Goal: Task Accomplishment & Management: Complete application form

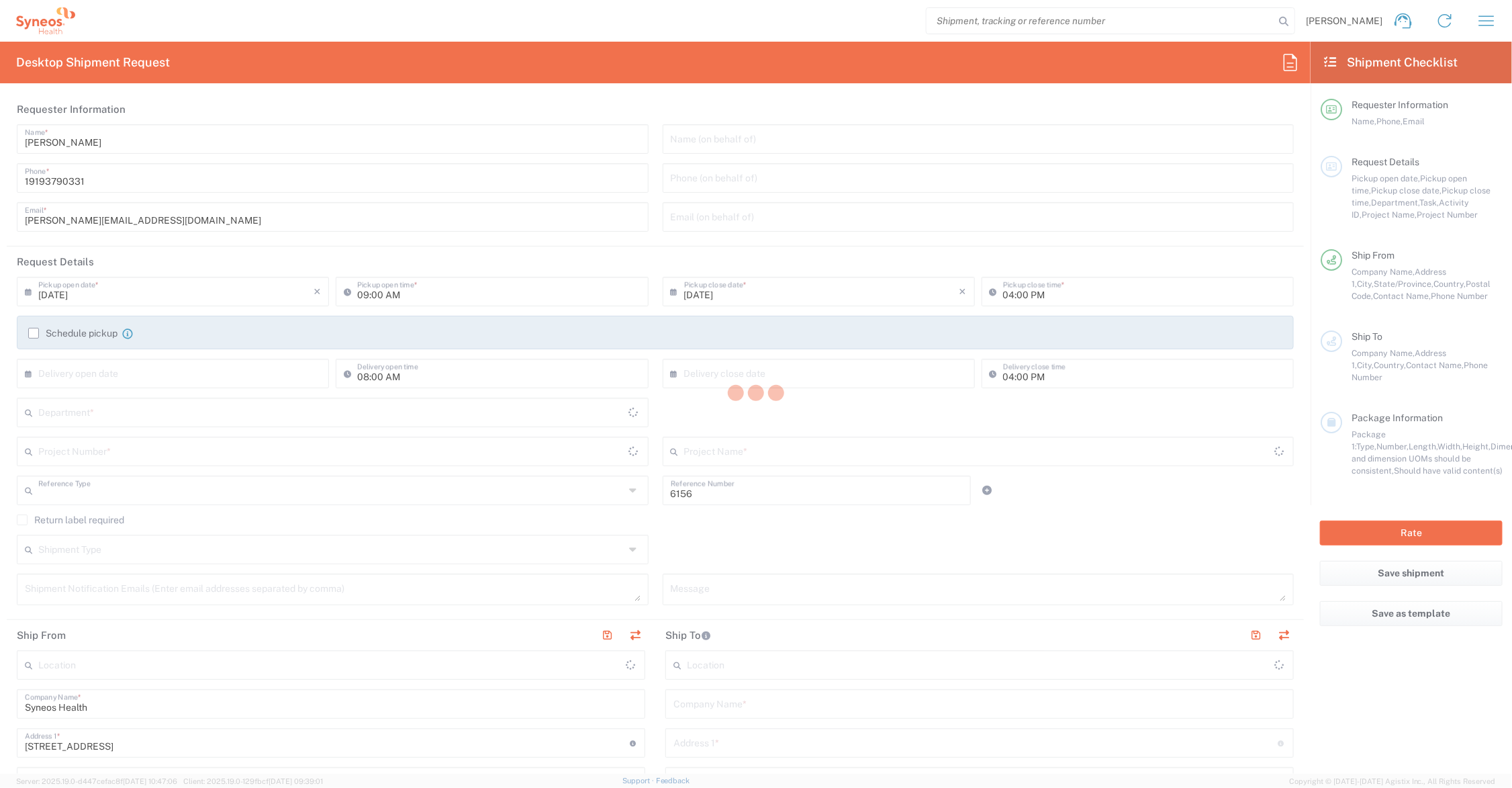
type input "Department"
type input "Ohio"
type input "United States"
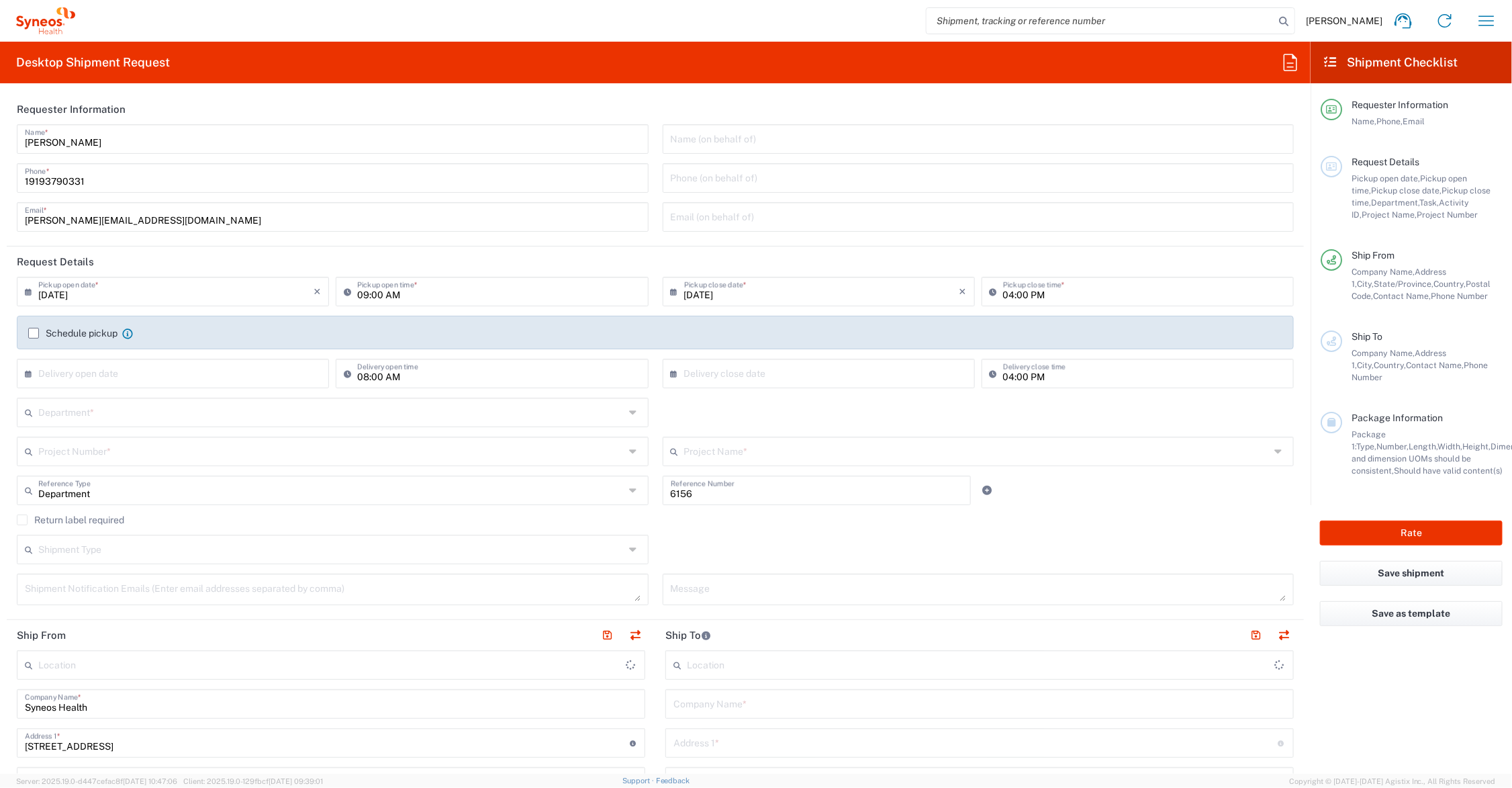
type input "Syneos Health Communications-Westerville OH"
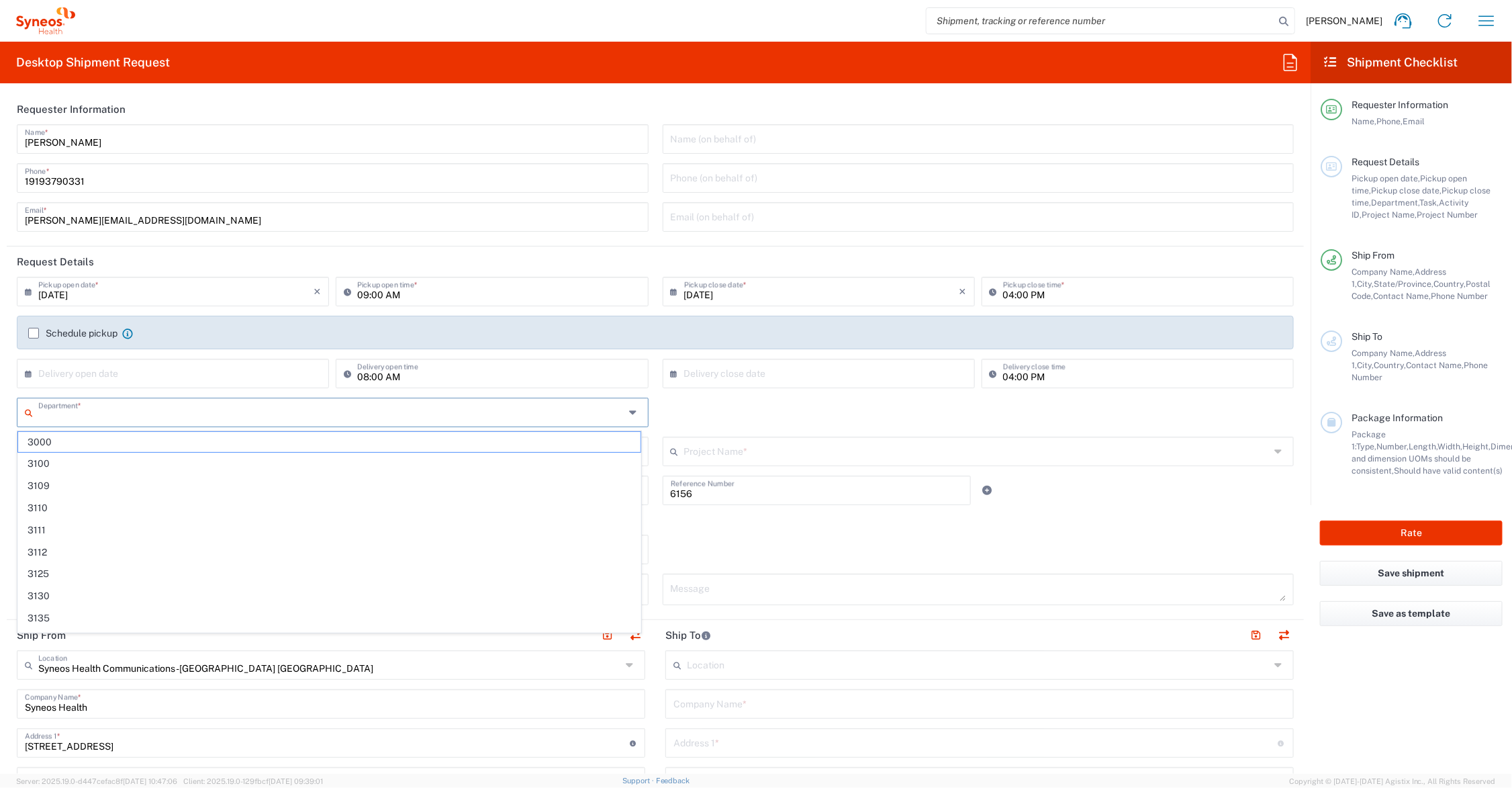
click at [94, 407] on input "text" at bounding box center [331, 412] width 586 height 23
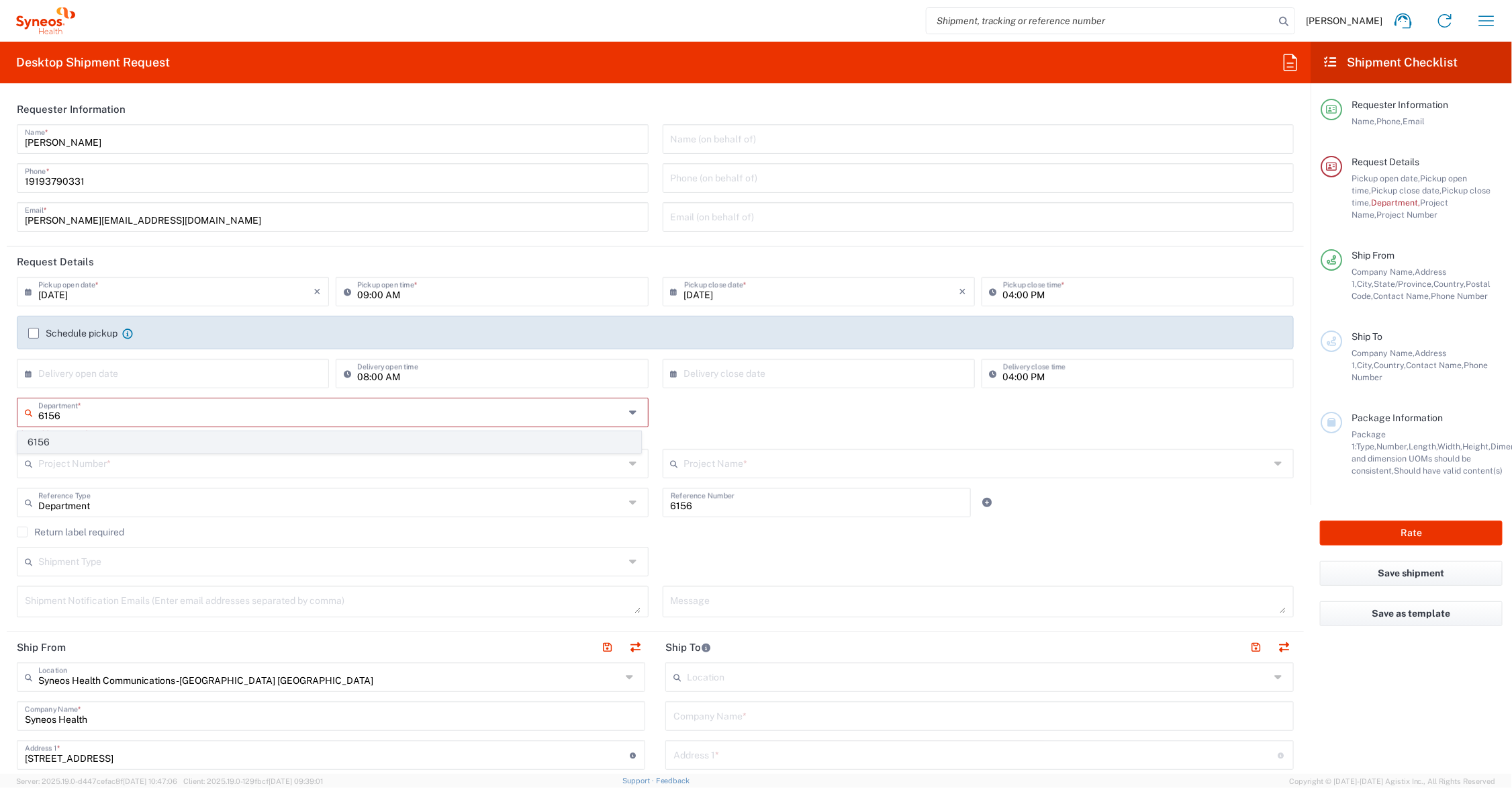
type input "6156"
click at [42, 438] on span "6156" at bounding box center [329, 442] width 623 height 21
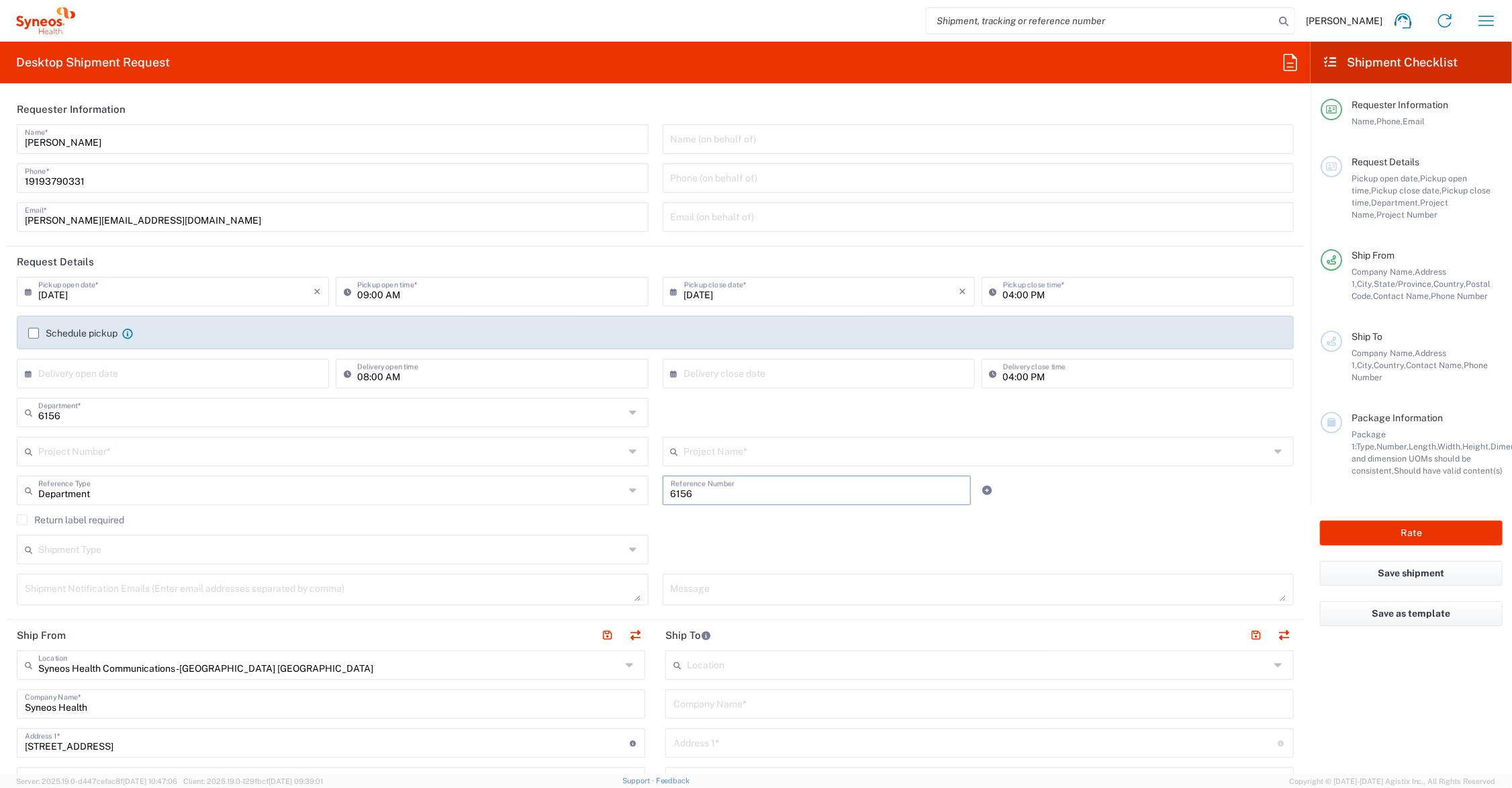
drag, startPoint x: 703, startPoint y: 491, endPoint x: 616, endPoint y: 484, distance: 87.3
click at [616, 484] on div "Department Reference Type Department Account Type Activity ID Airline Appointme…" at bounding box center [655, 495] width 1291 height 39
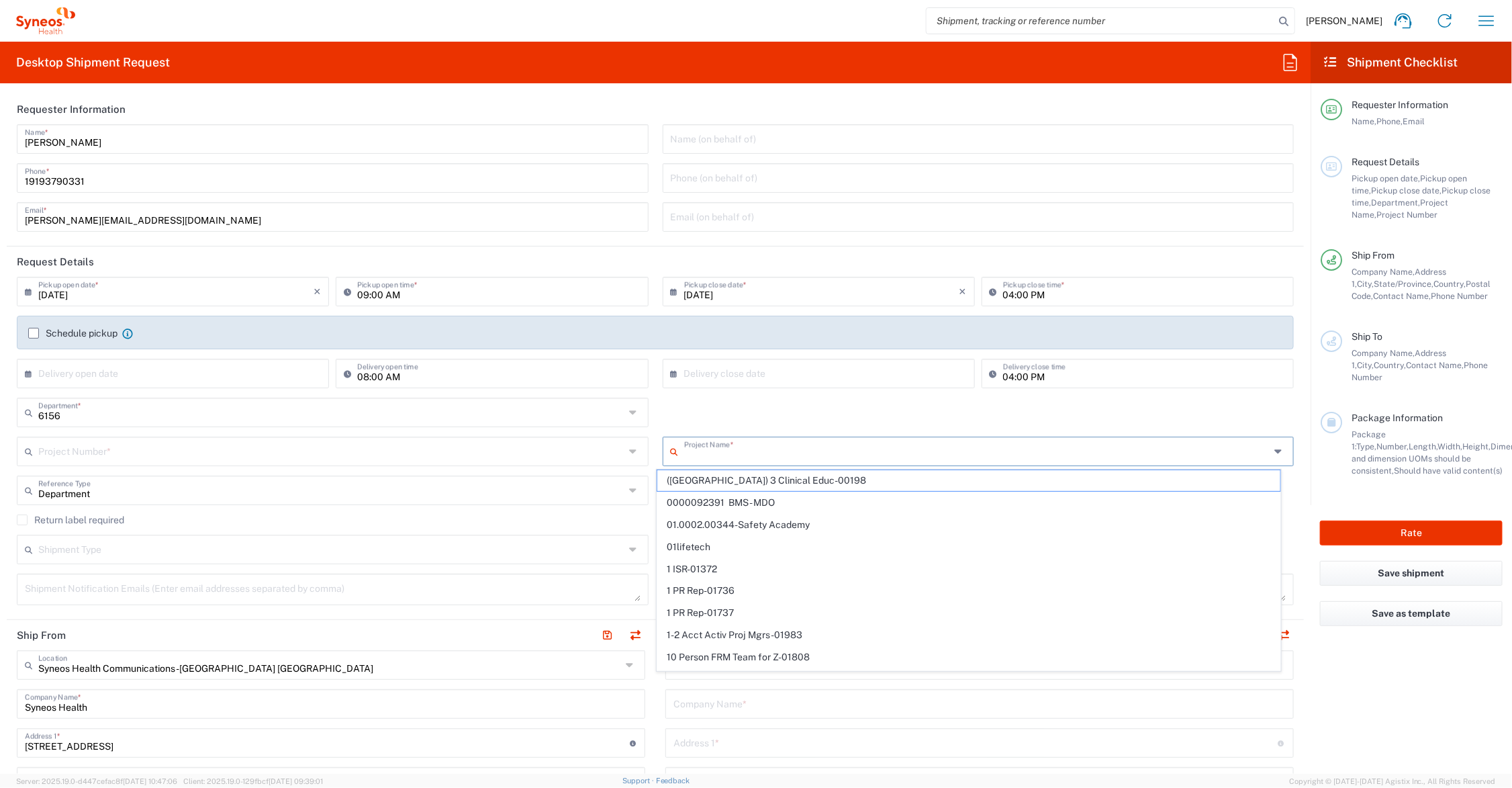
click at [688, 444] on input "text" at bounding box center [977, 450] width 586 height 23
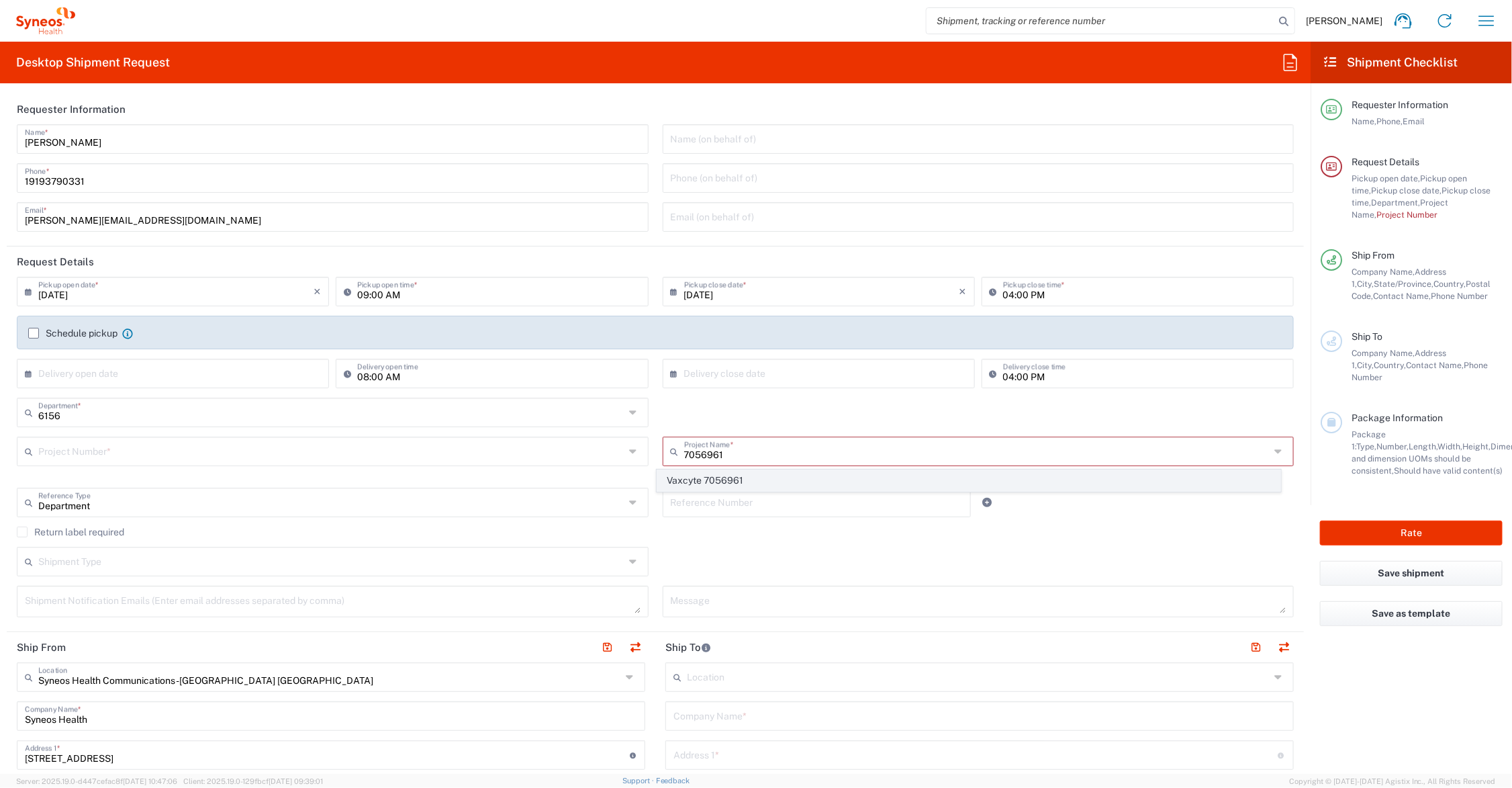
click at [742, 477] on span "Vaxcyte 7056961" at bounding box center [968, 480] width 623 height 21
type input "Vaxcyte 7056961"
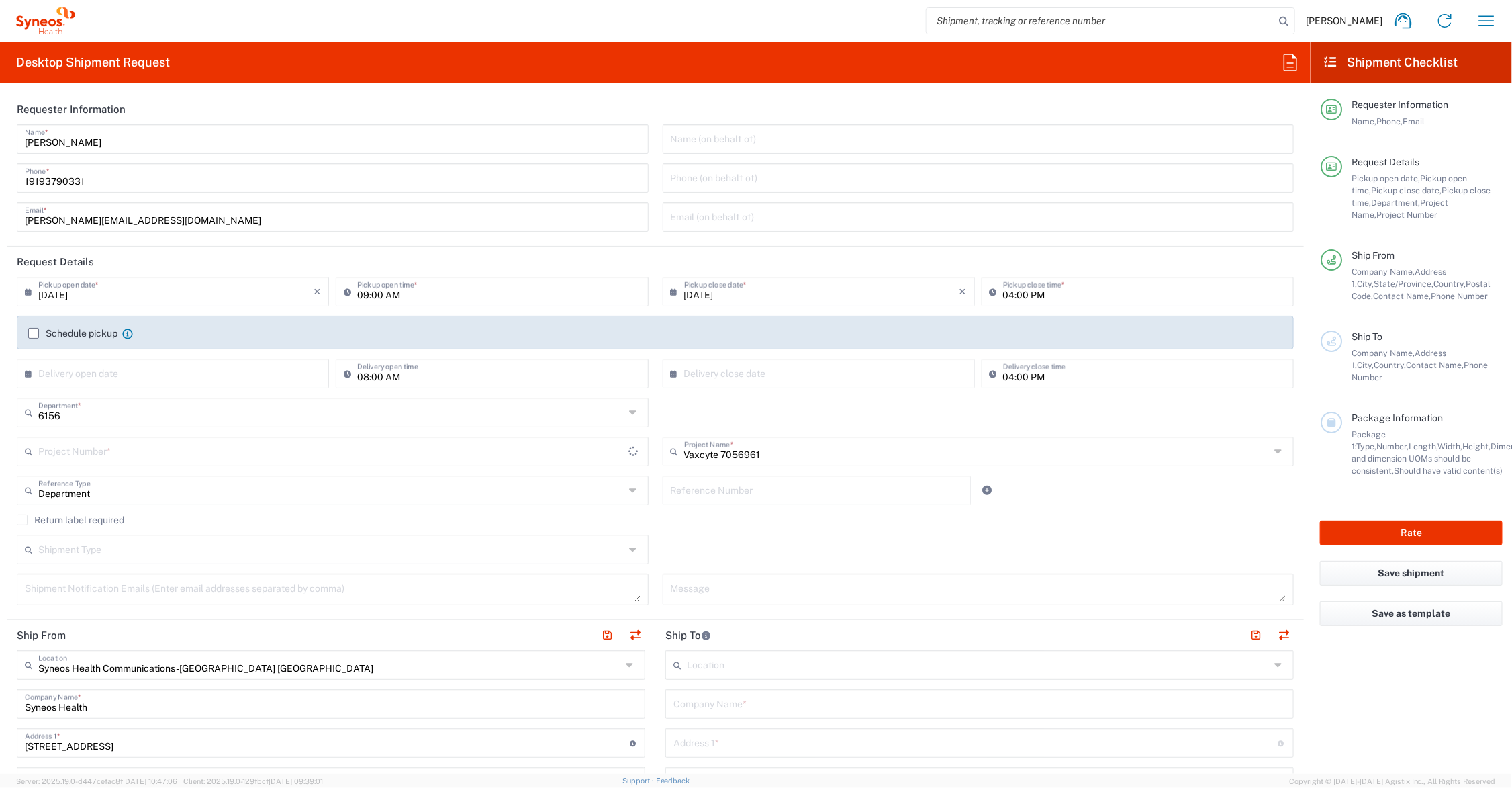
type input "7056961"
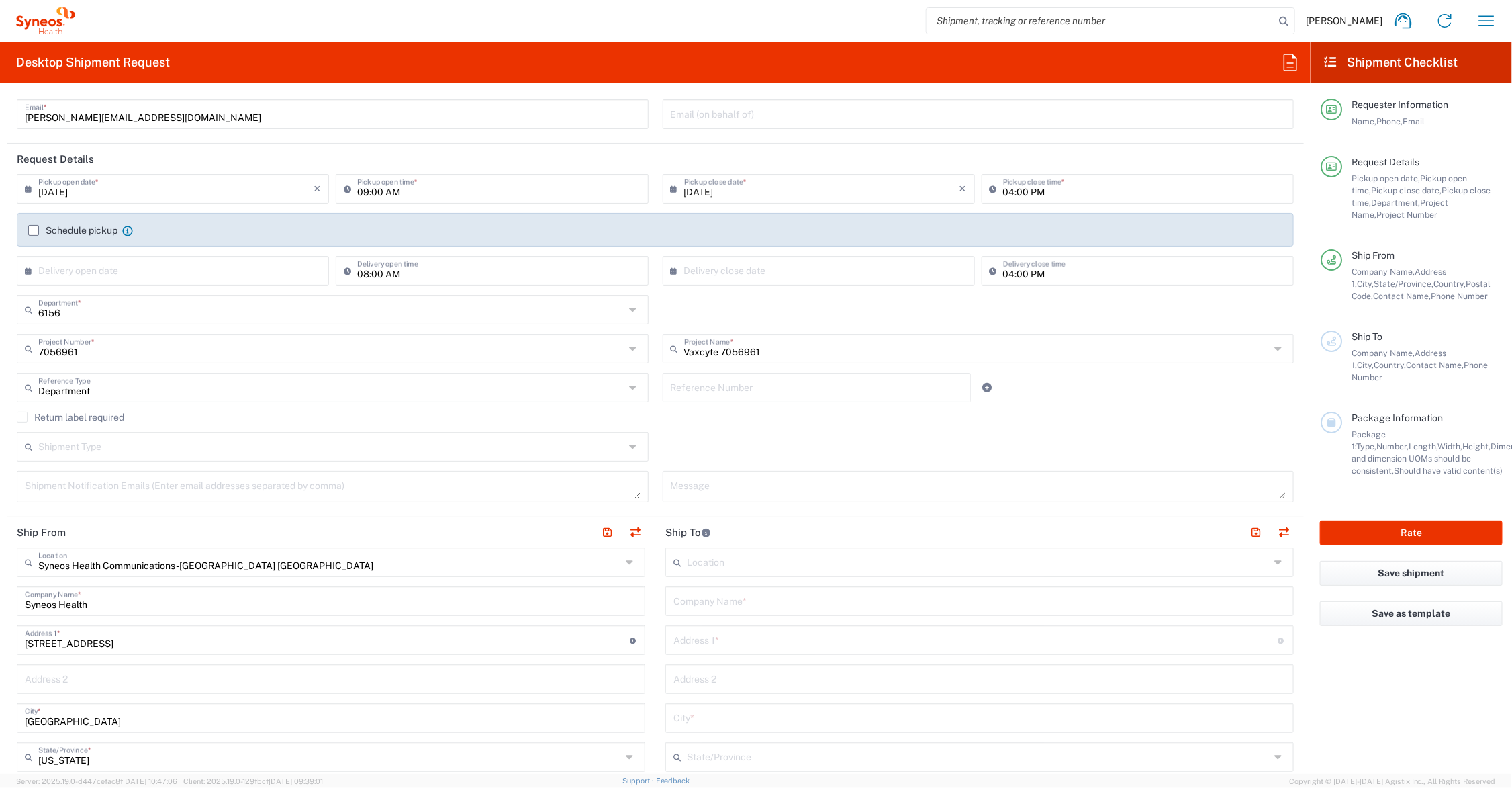
scroll to position [168, 0]
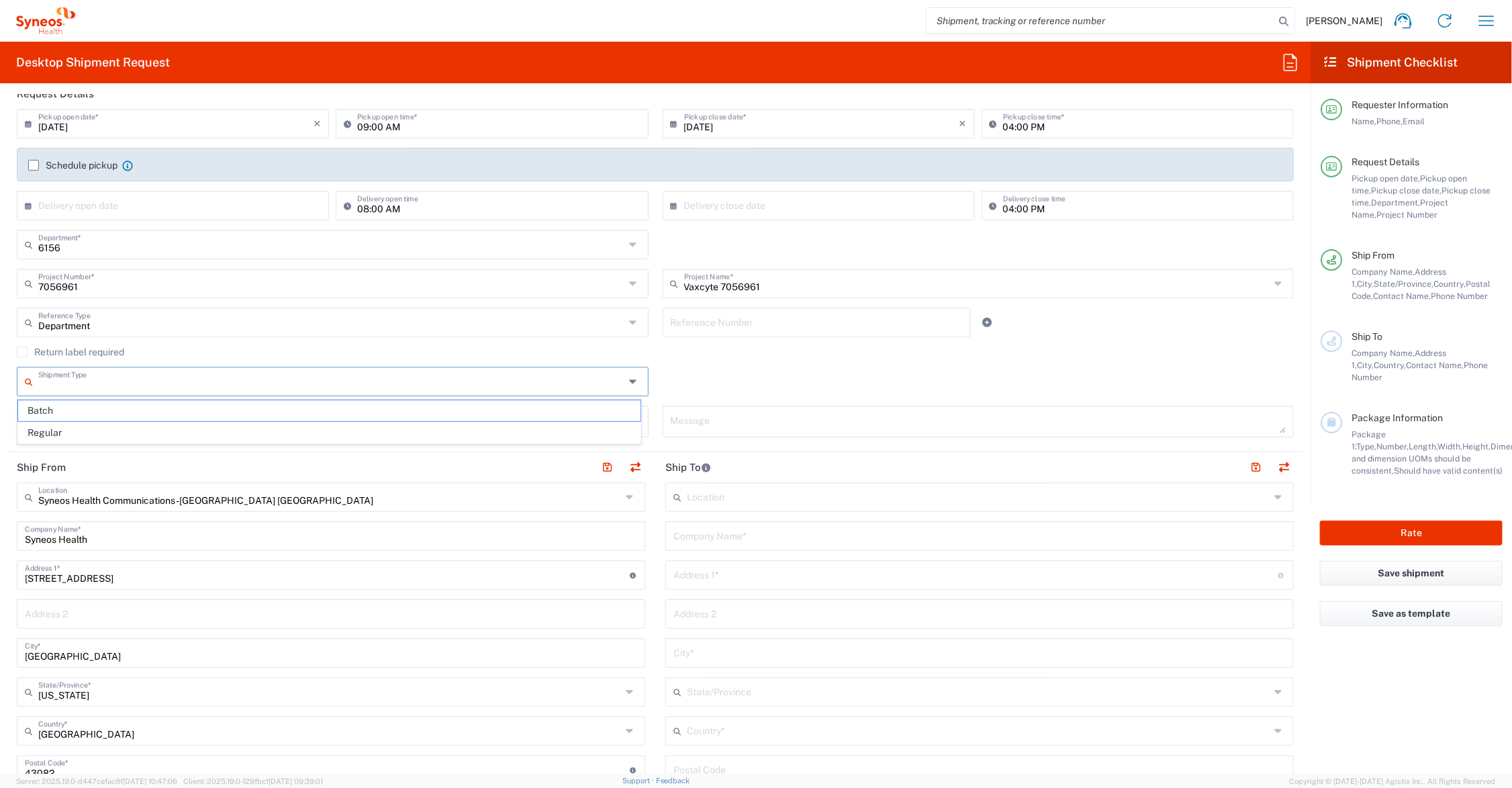
click at [115, 380] on input "text" at bounding box center [331, 380] width 586 height 23
click at [69, 408] on span "Batch" at bounding box center [329, 411] width 623 height 21
type input "Batch"
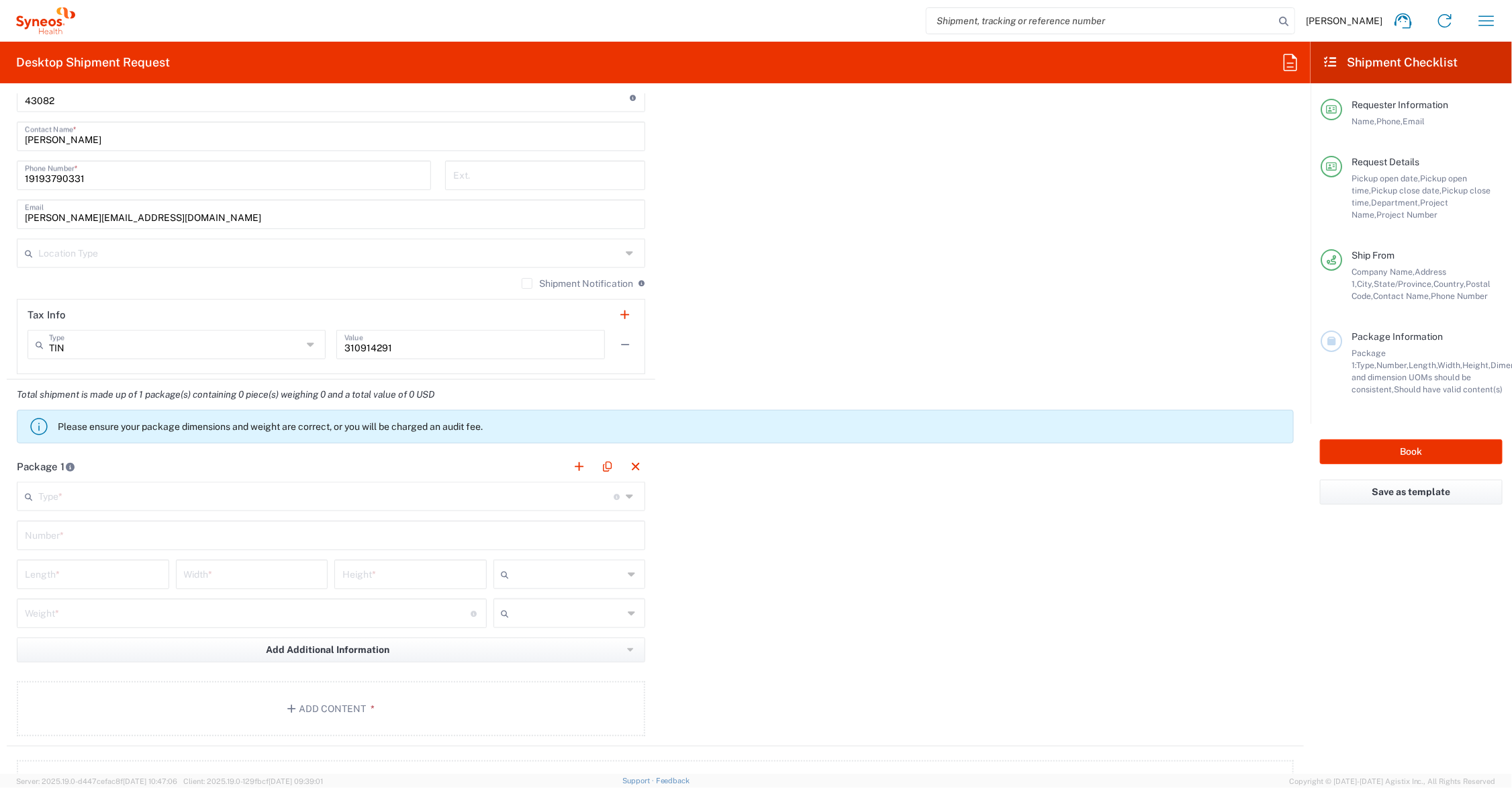
scroll to position [1007, 0]
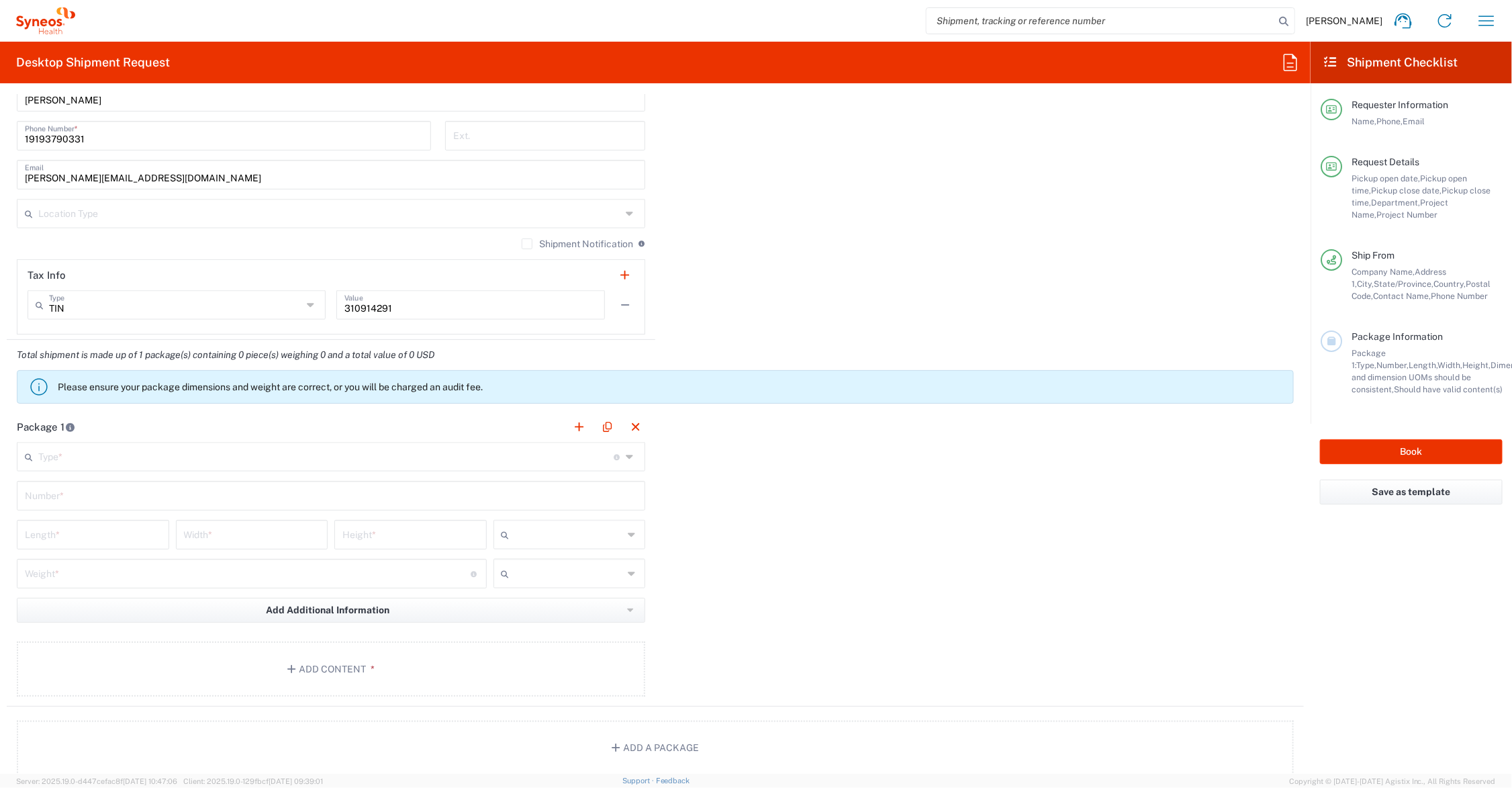
click at [75, 455] on input "text" at bounding box center [326, 455] width 576 height 23
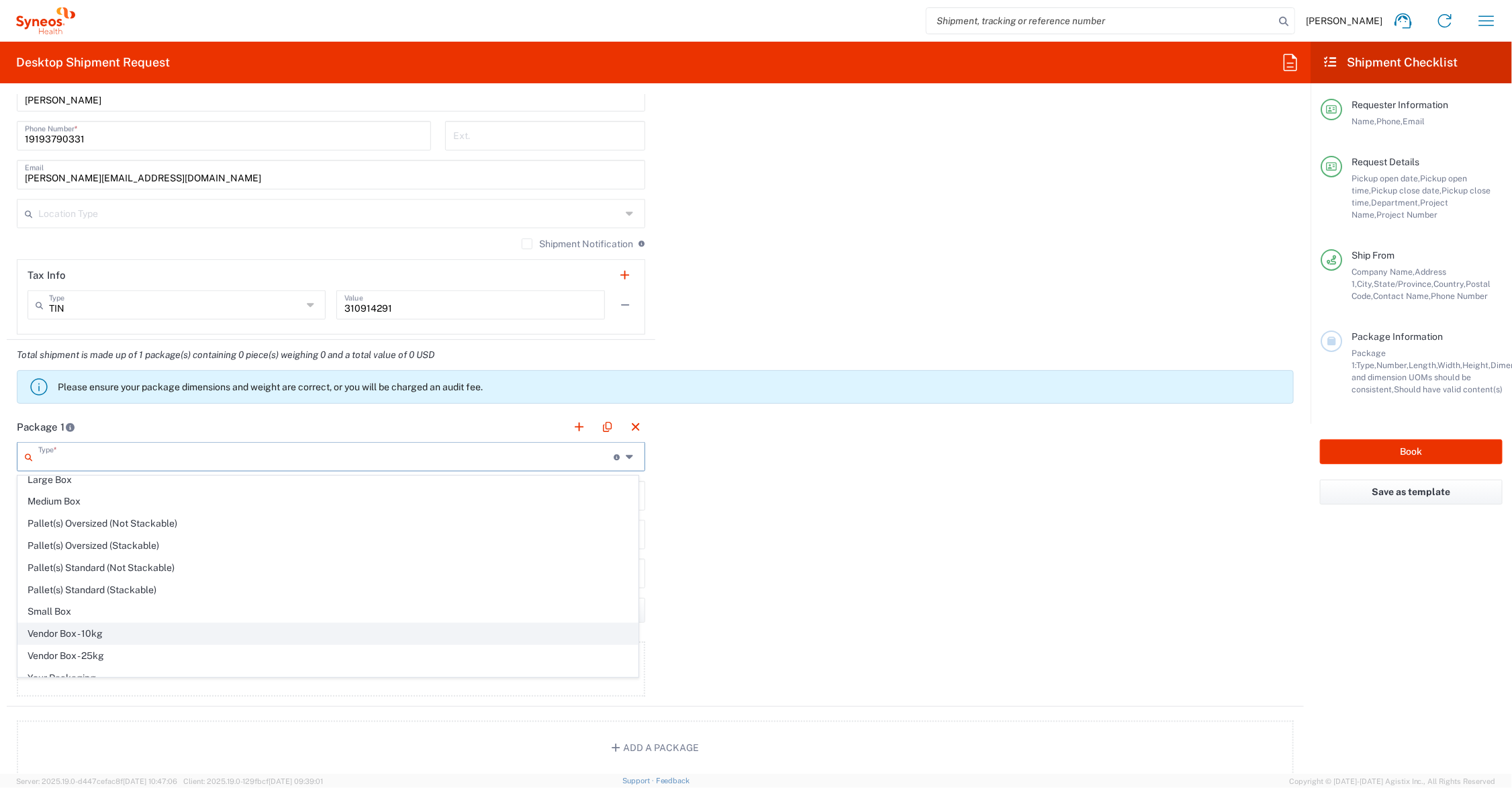
scroll to position [45, 0]
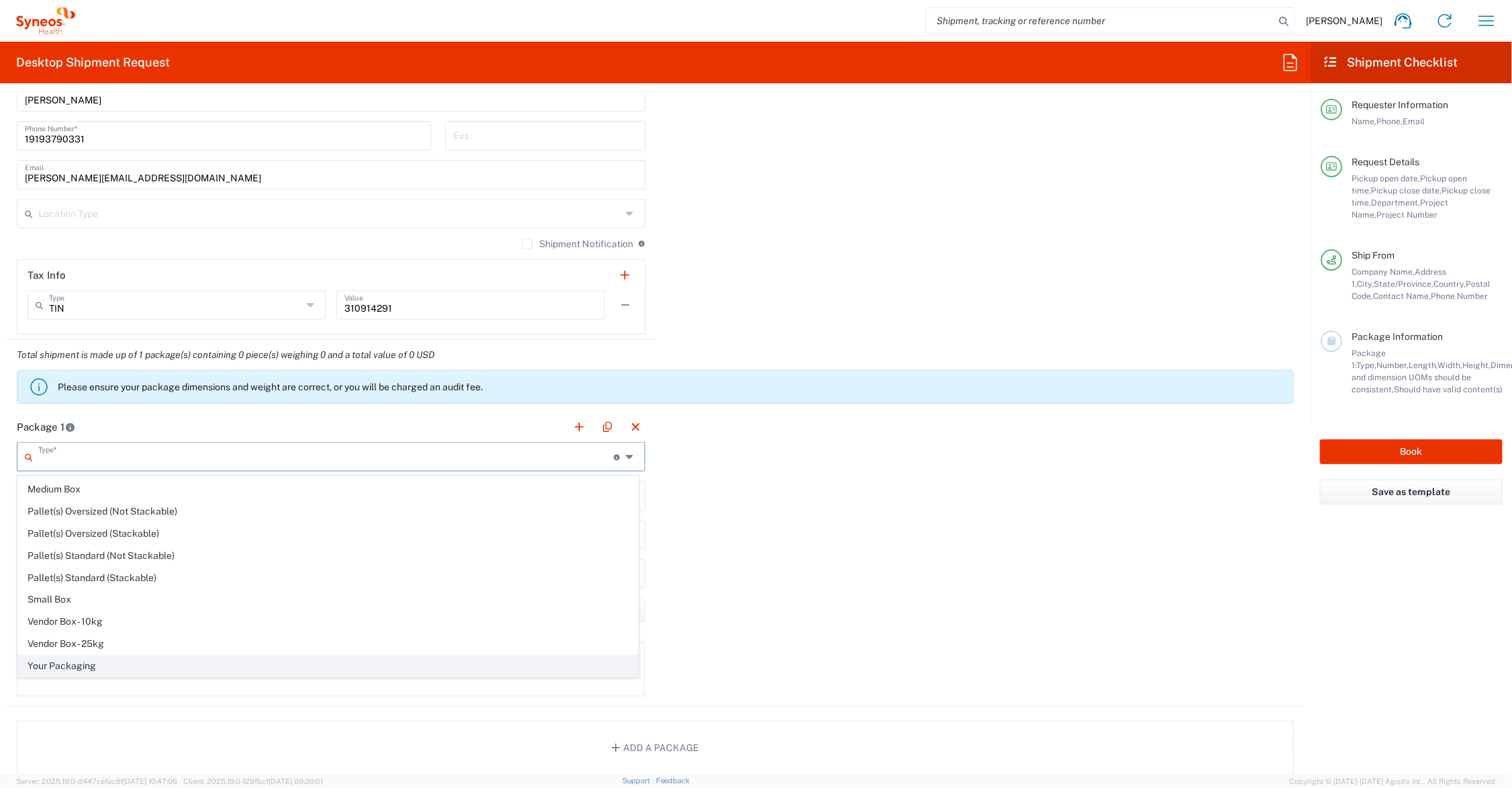
click at [91, 666] on span "Your Packaging" at bounding box center [328, 666] width 620 height 21
type input "Your Packaging"
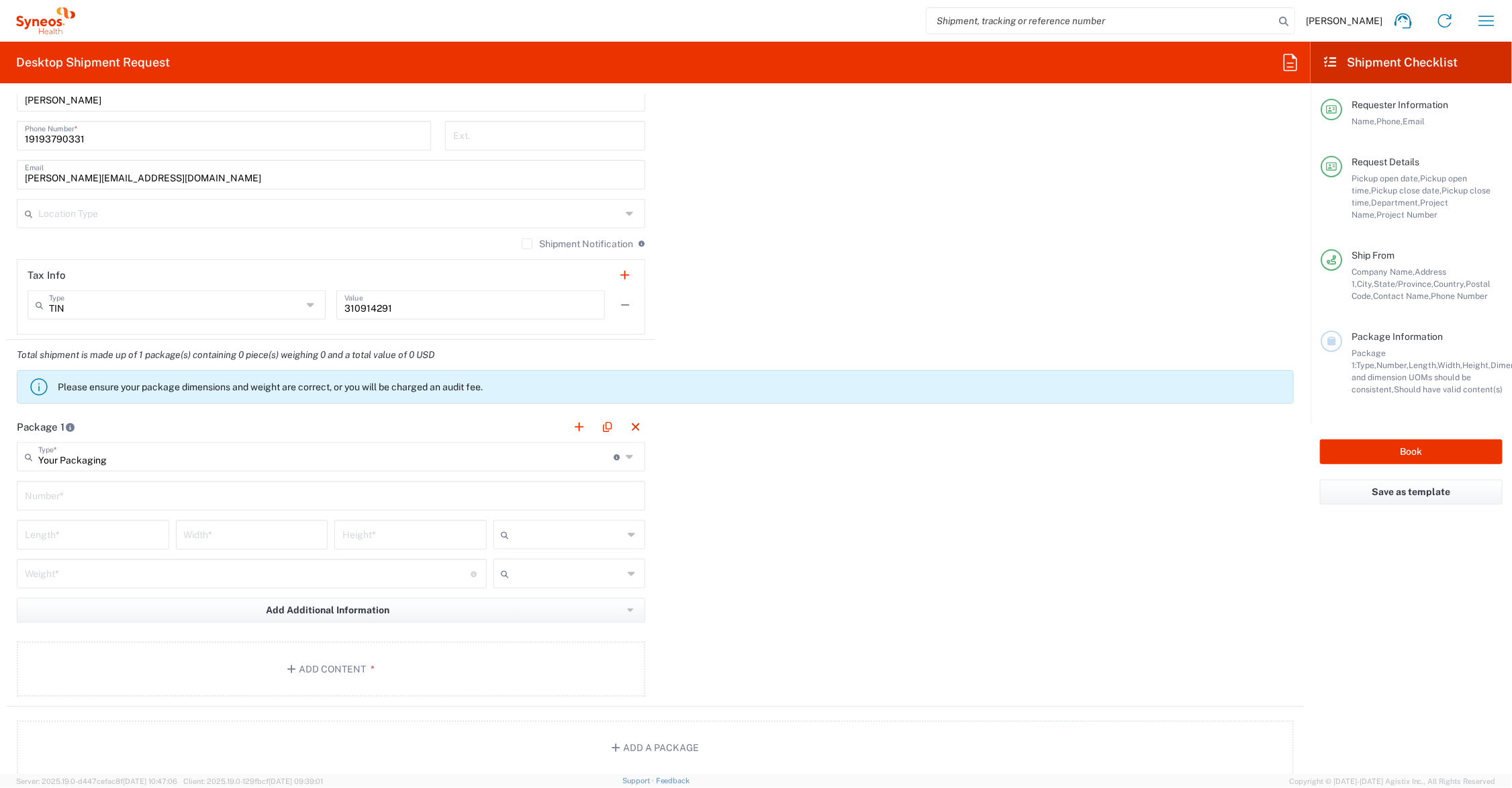
click at [102, 492] on input "text" at bounding box center [331, 495] width 612 height 23
type input "1"
click at [543, 538] on input "text" at bounding box center [569, 534] width 109 height 21
click at [546, 606] on span "in" at bounding box center [564, 608] width 148 height 21
type input "in"
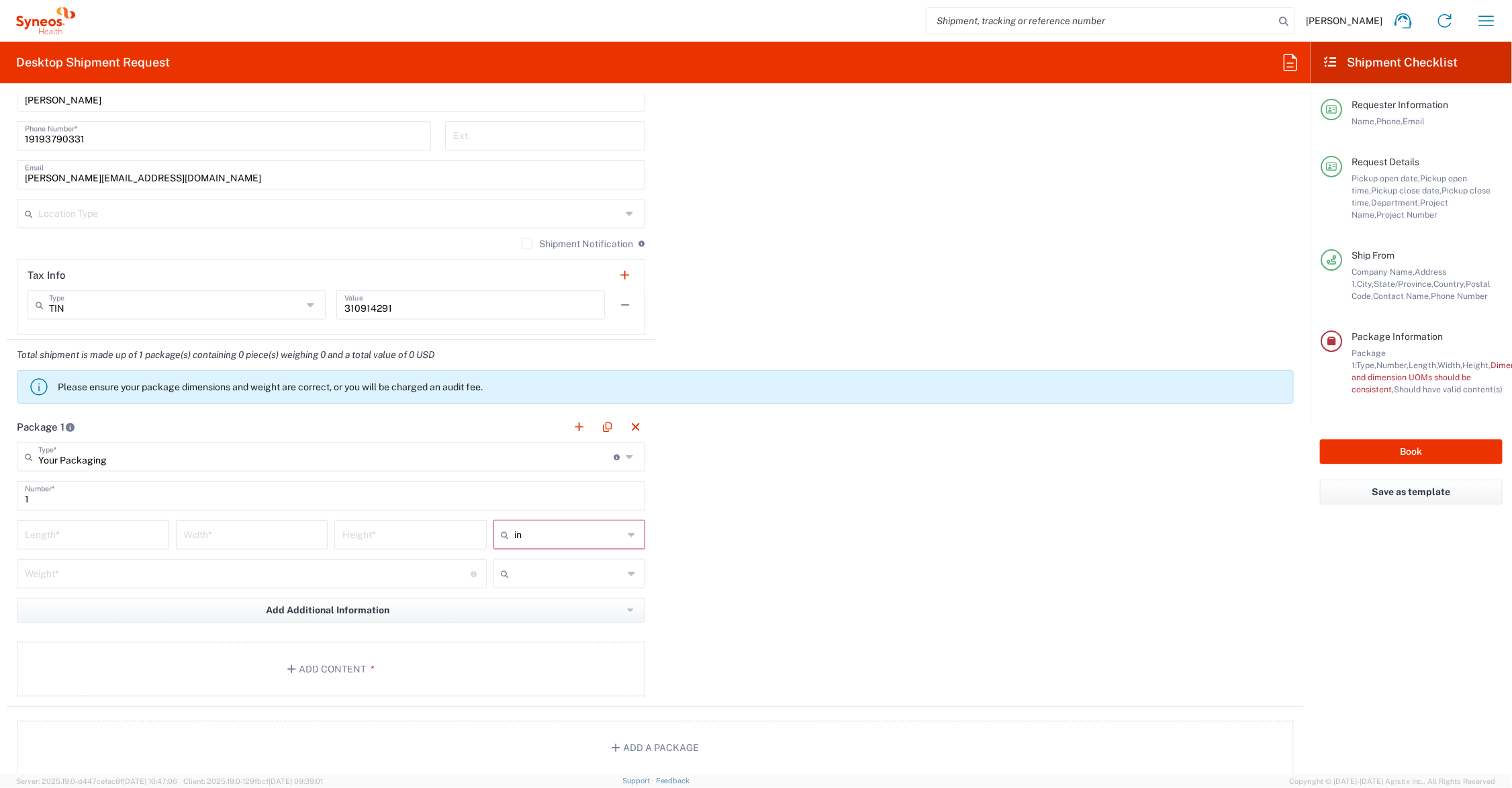
click at [548, 576] on input "text" at bounding box center [569, 573] width 109 height 21
click at [541, 624] on span "lbs" at bounding box center [564, 625] width 148 height 21
type input "lbs"
click at [102, 535] on input "number" at bounding box center [93, 534] width 136 height 23
type input "20"
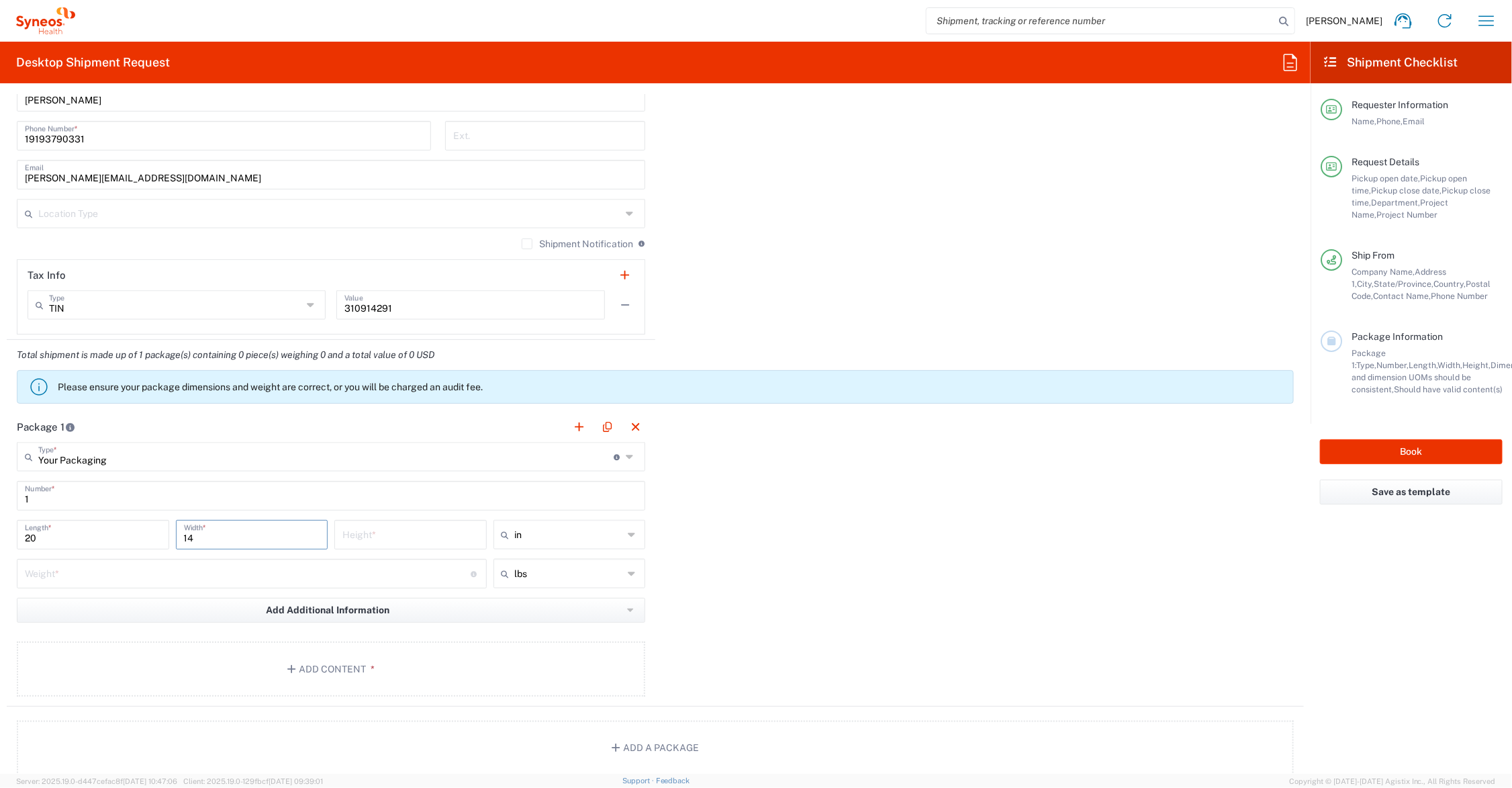
type input "14"
type input "11"
type input "in"
click at [95, 578] on input "number" at bounding box center [248, 573] width 446 height 23
type input "10"
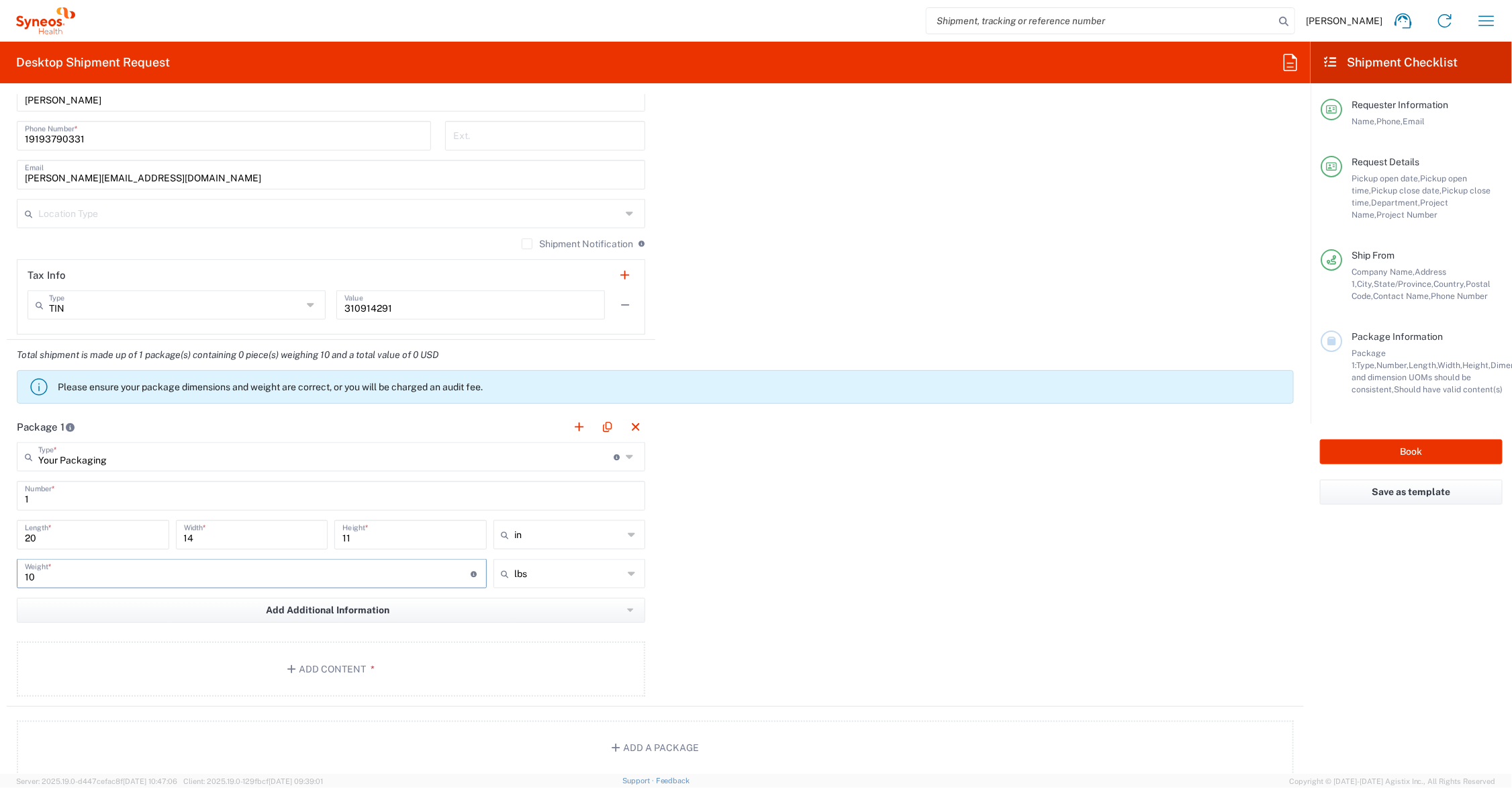
type input "lbs"
click at [181, 662] on button "Add Content *" at bounding box center [330, 669] width 628 height 55
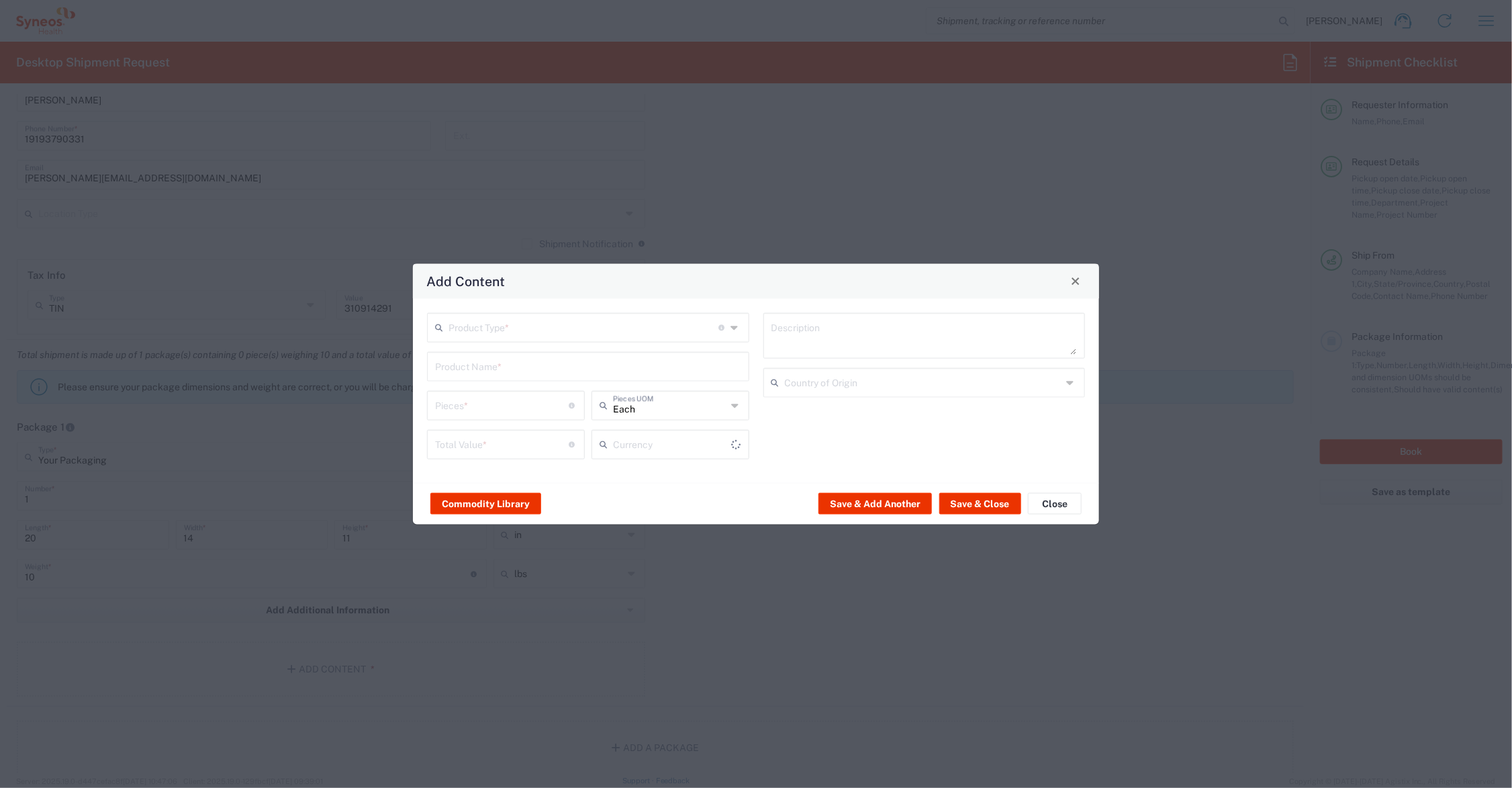
type input "US Dollar"
click at [1058, 501] on button "Close" at bounding box center [1054, 503] width 54 height 21
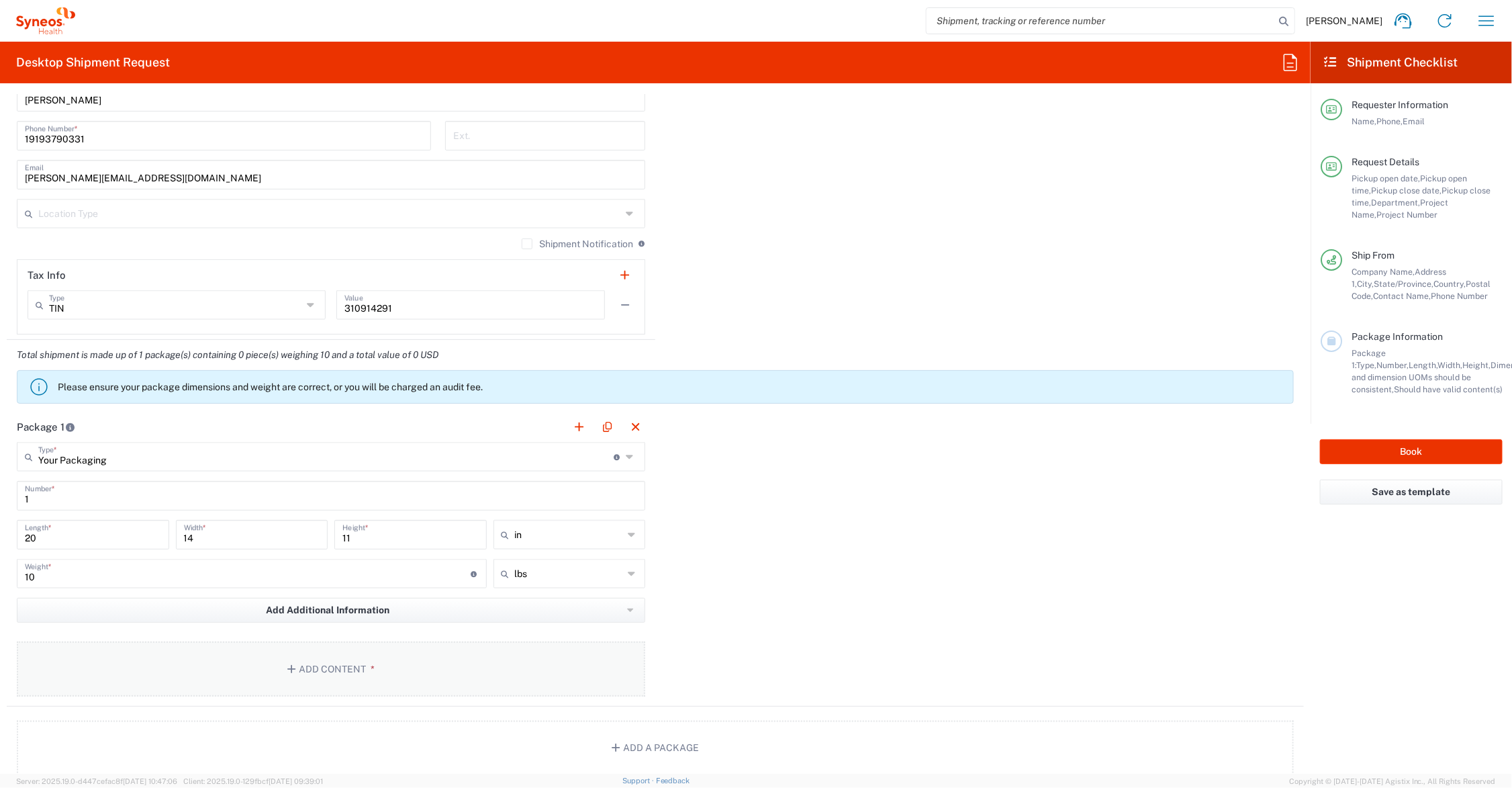
click at [311, 660] on button "Add Content *" at bounding box center [330, 669] width 628 height 55
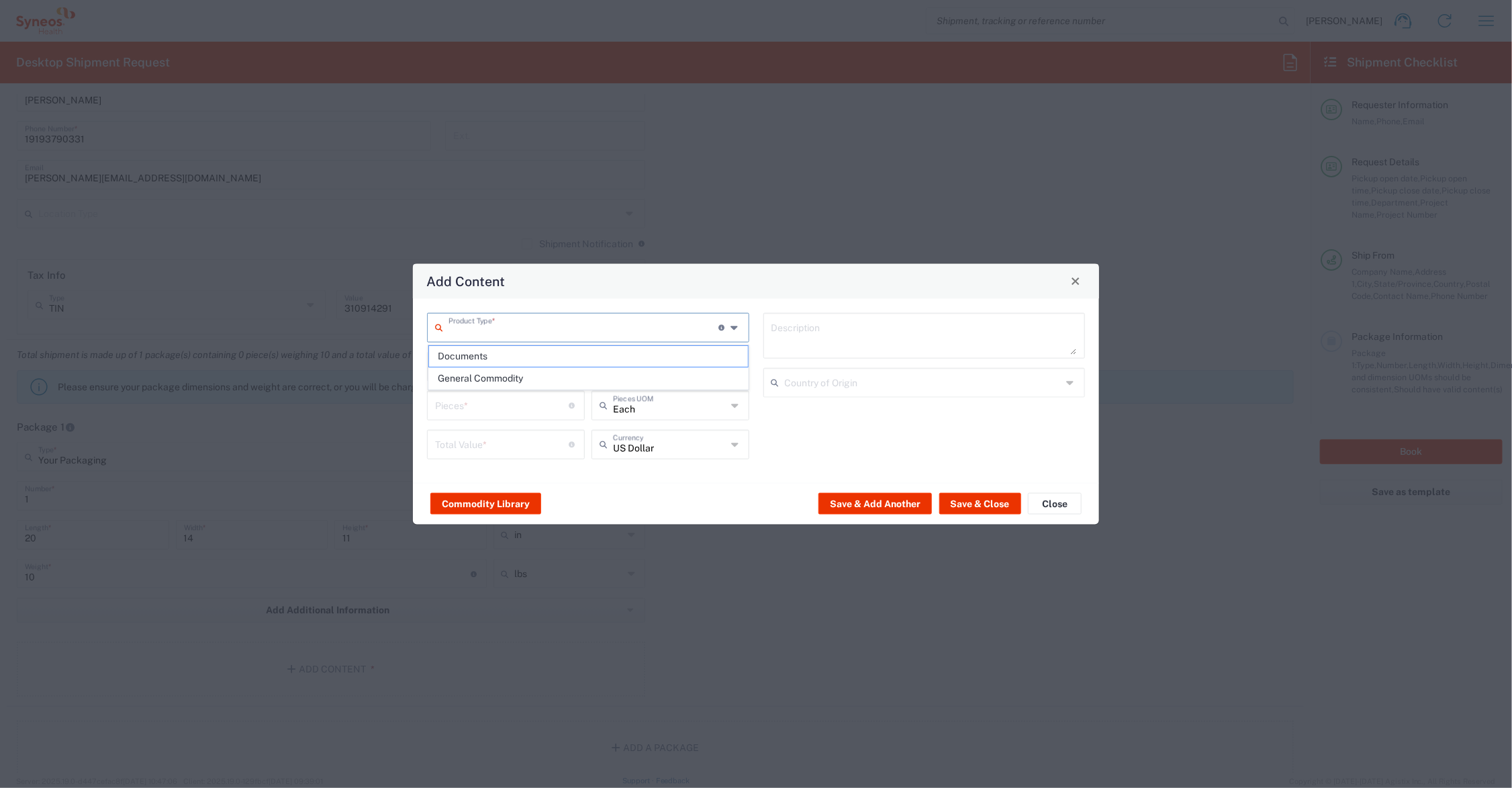
click at [489, 327] on input "text" at bounding box center [583, 326] width 270 height 23
click at [524, 283] on div "Add Content" at bounding box center [756, 280] width 686 height 35
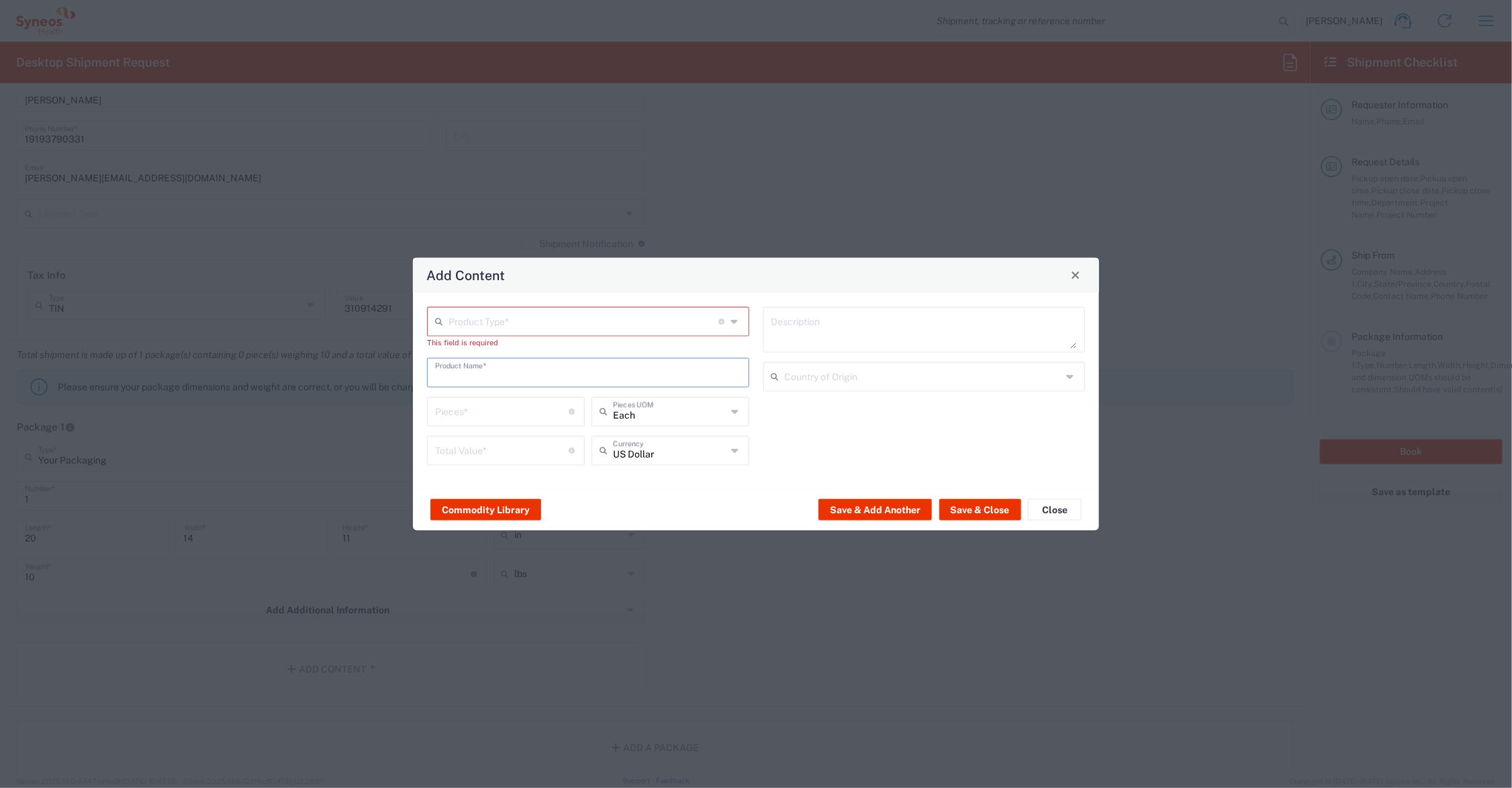
click at [514, 368] on input "text" at bounding box center [587, 371] width 306 height 23
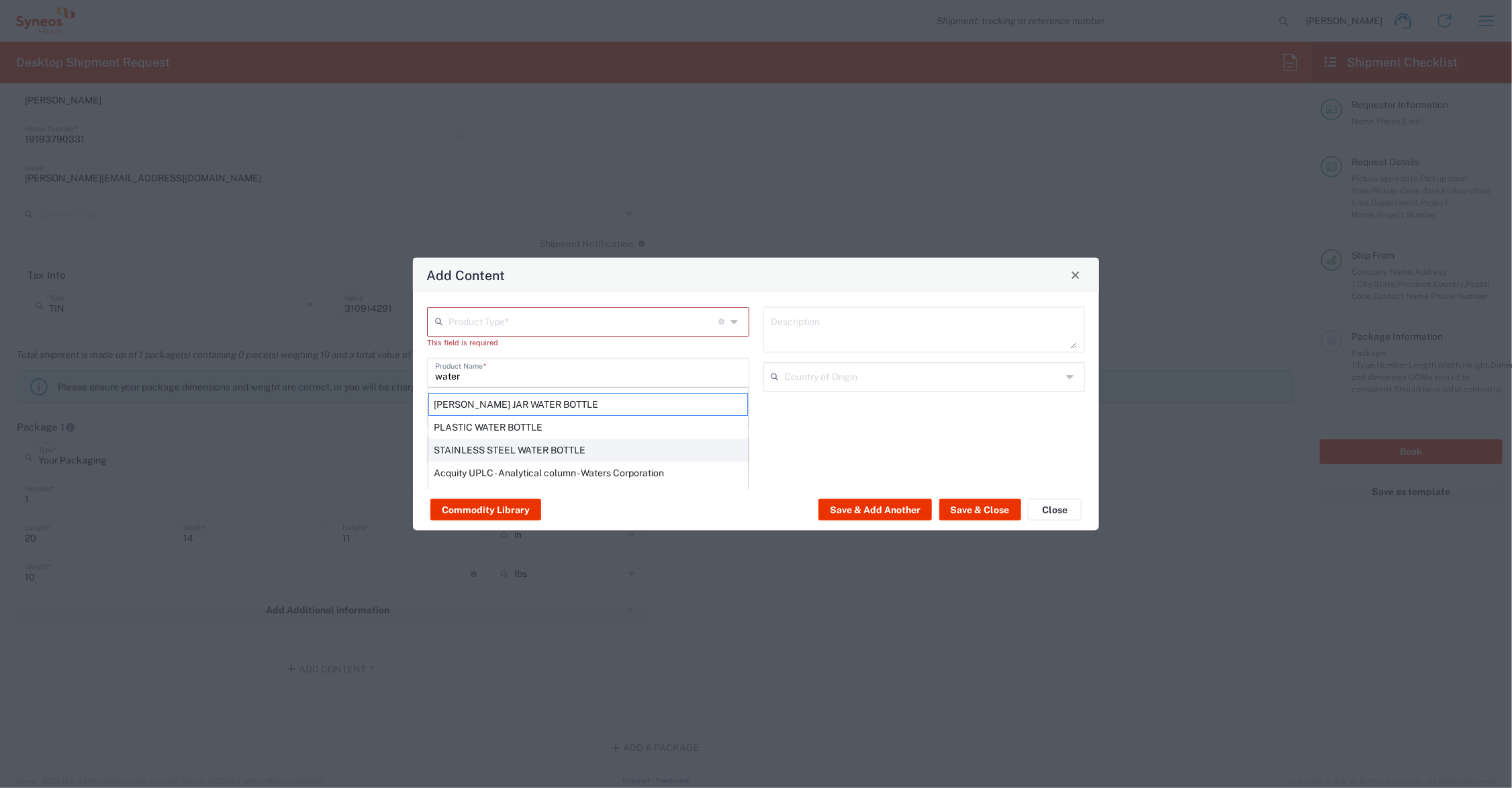
click at [512, 448] on div "STAINLESS STEEL WATER BOTTLE" at bounding box center [588, 449] width 320 height 23
type input "STAINLESS STEEL WATER BOTTLE"
type input "1"
type textarea "STAINLESS STEEL WATER BOTTLE"
type input "United States"
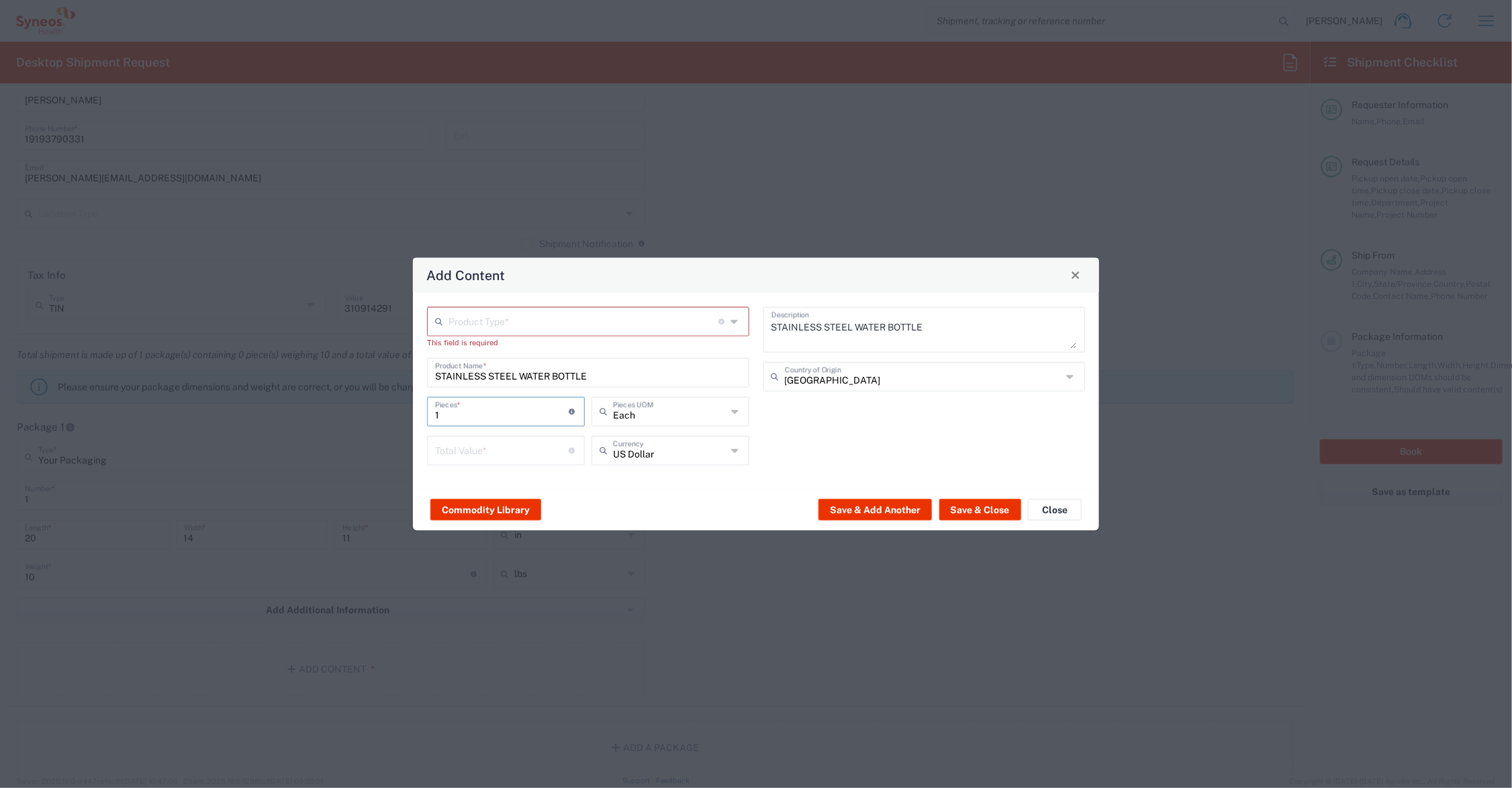
drag, startPoint x: 428, startPoint y: 410, endPoint x: 407, endPoint y: 412, distance: 21.1
click at [408, 412] on div "Add Content Product Type * Document: Paper document generated internally by Syn…" at bounding box center [756, 394] width 1512 height 788
type input "5"
click at [458, 450] on input "number" at bounding box center [502, 449] width 135 height 23
type input "80.00"
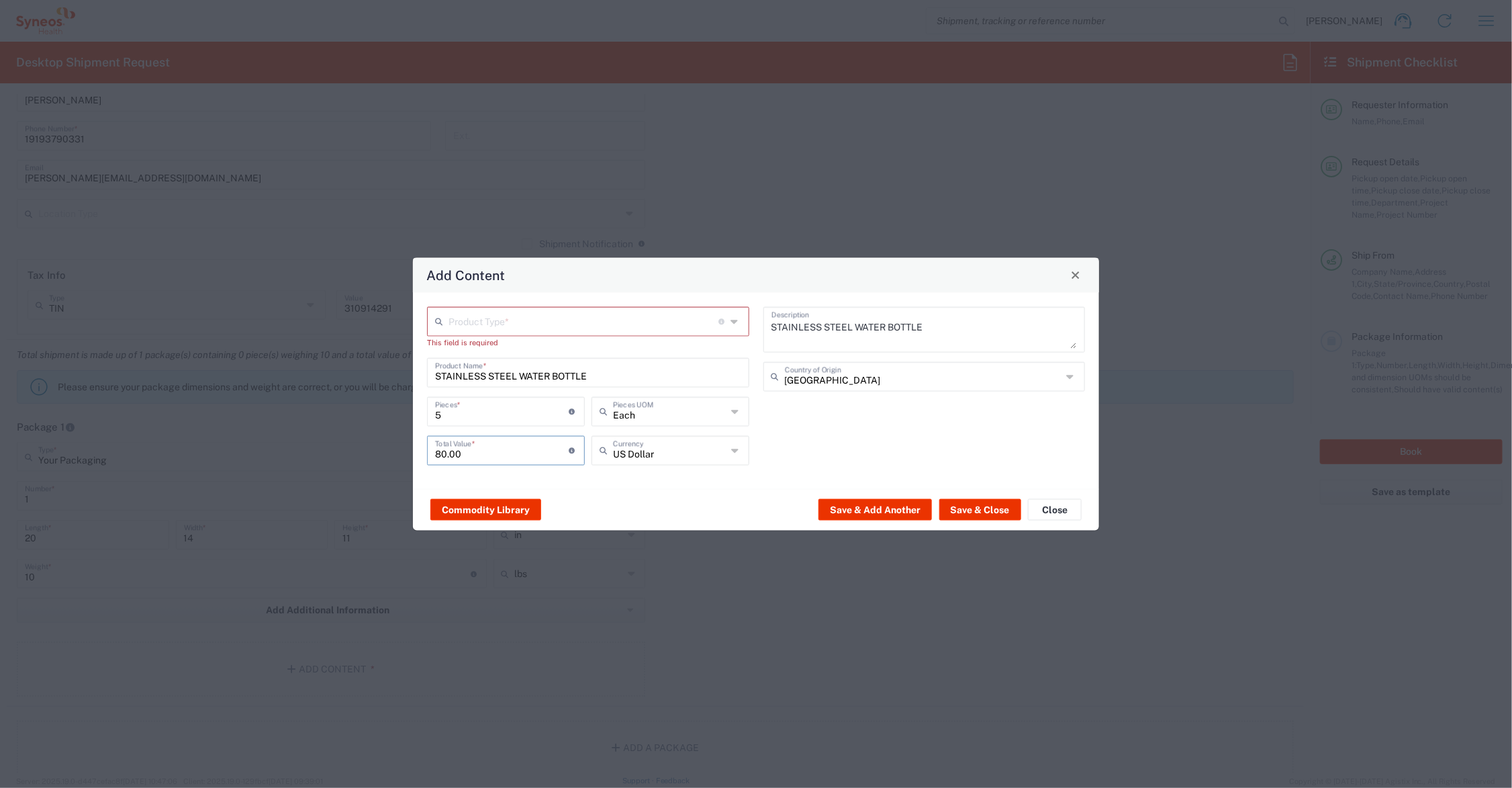
click at [494, 317] on input "text" at bounding box center [583, 320] width 270 height 23
click at [502, 372] on span "General Commodity" at bounding box center [588, 372] width 319 height 21
type input "General Commodity"
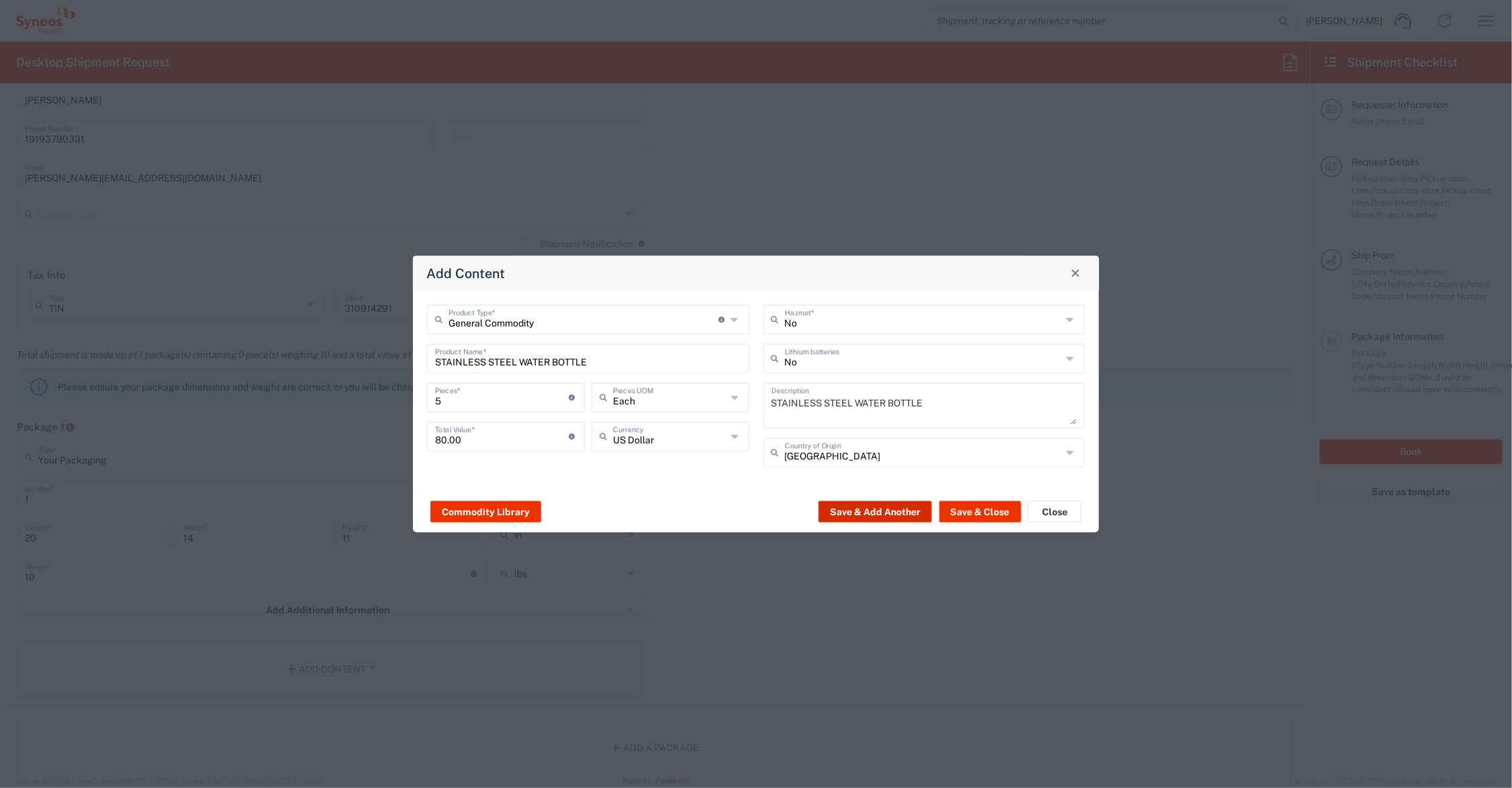
click at [889, 510] on button "Save & Add Another" at bounding box center [875, 511] width 113 height 21
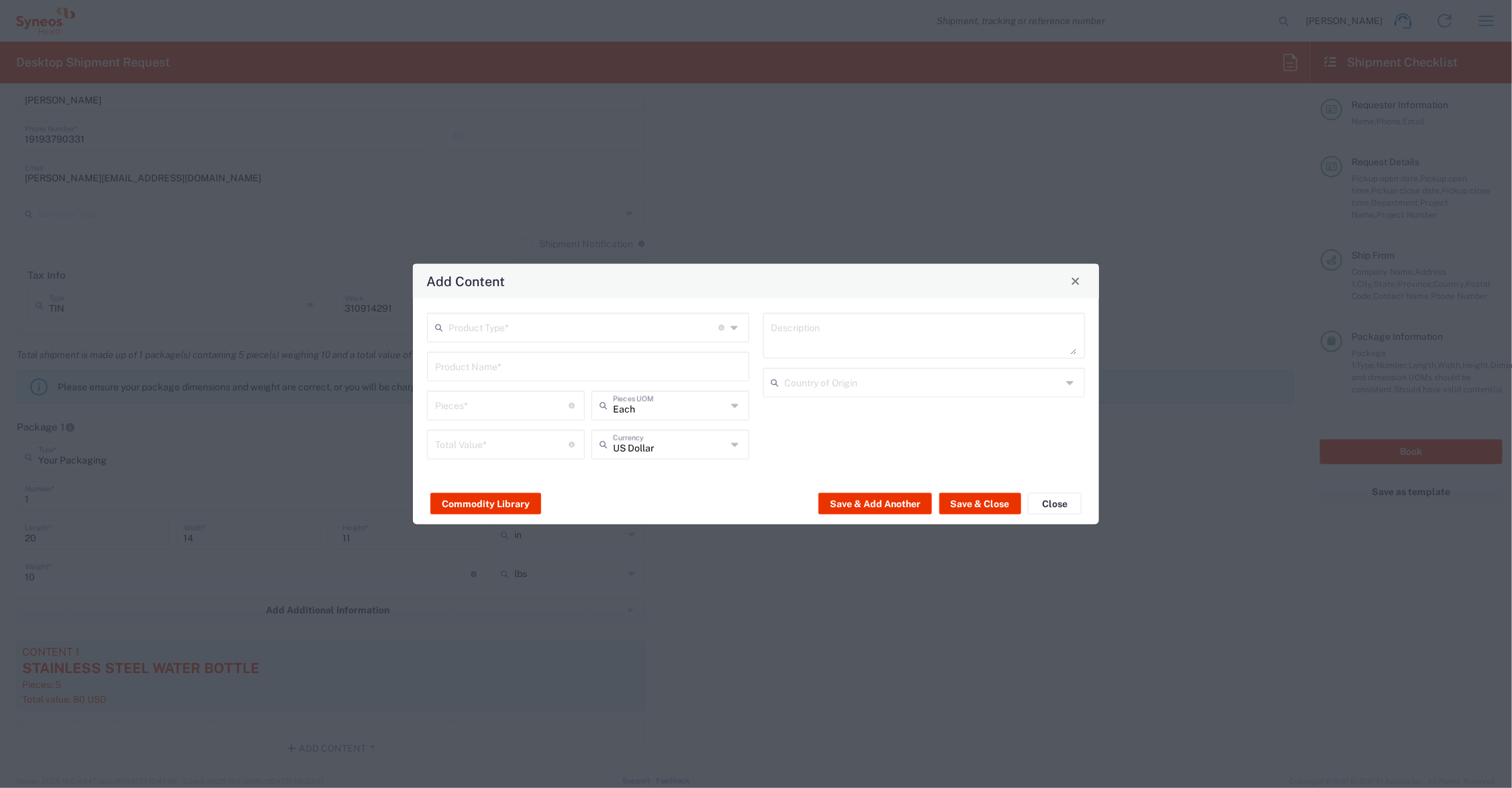
click at [460, 361] on input "text" at bounding box center [587, 365] width 306 height 23
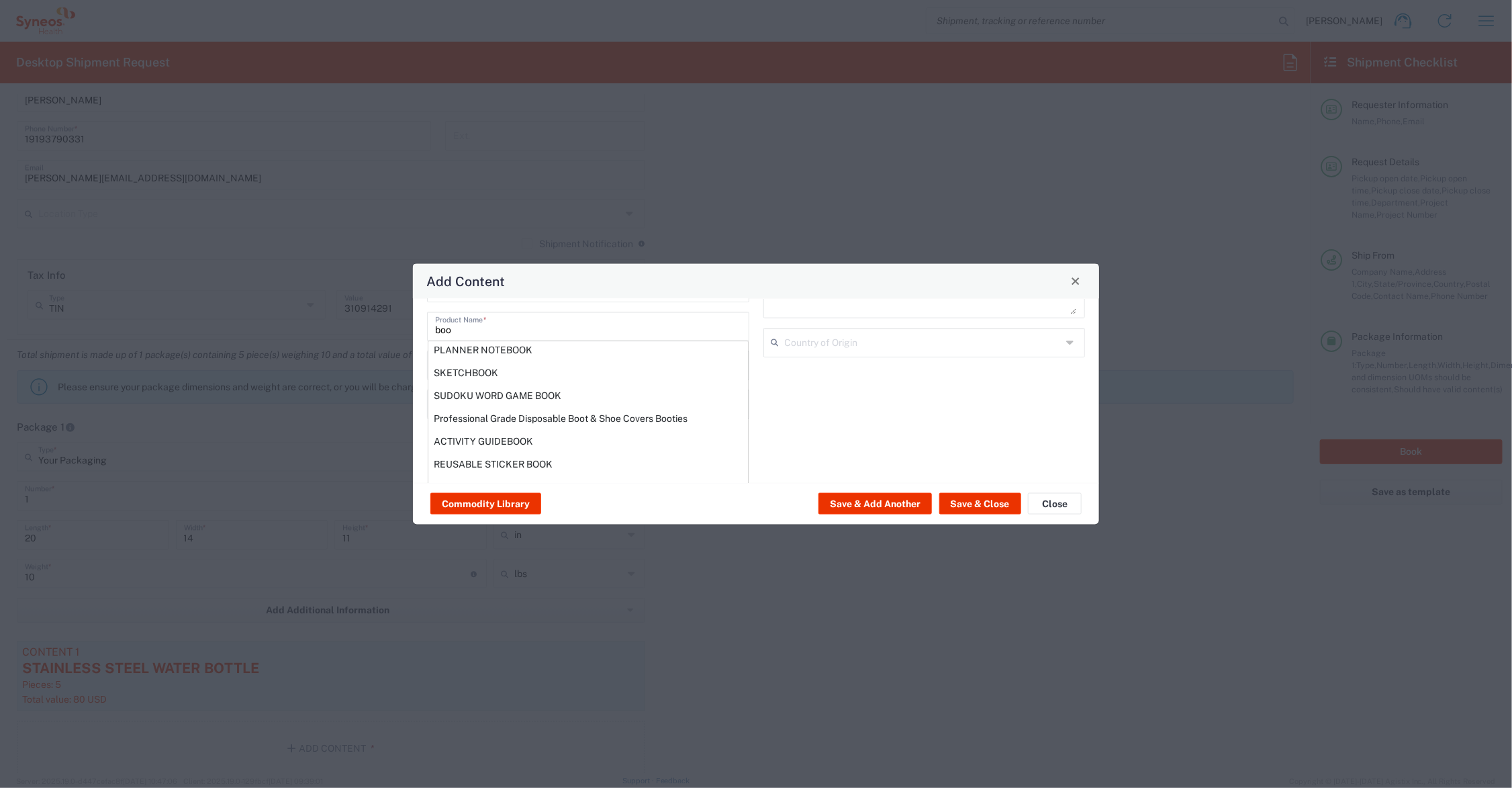
scroll to position [0, 0]
drag, startPoint x: 426, startPoint y: 364, endPoint x: 418, endPoint y: 364, distance: 8.0
click at [418, 364] on div "Product Type * Document: Paper document generated internally by Syneos, a clien…" at bounding box center [756, 390] width 686 height 184
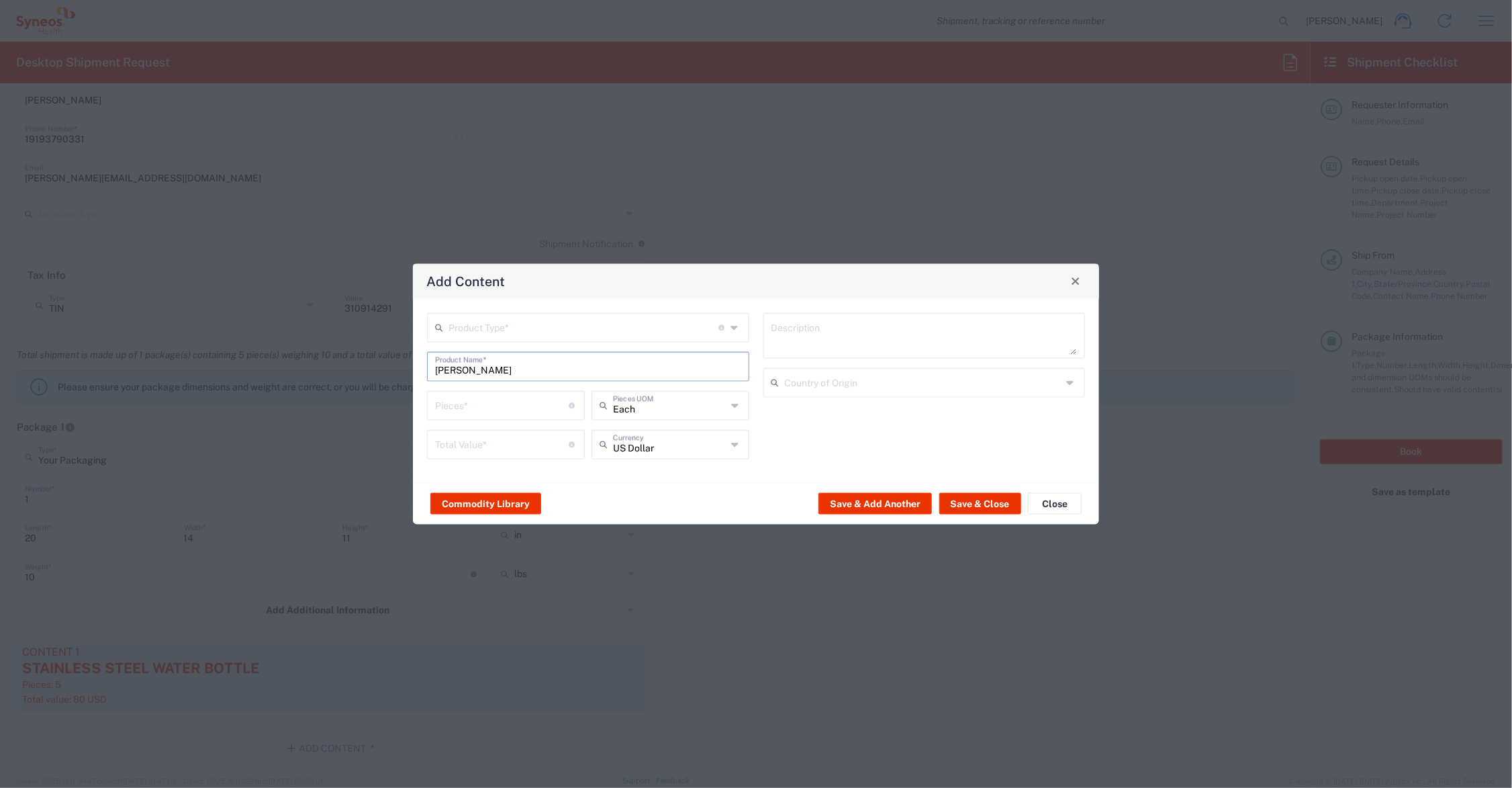
drag, startPoint x: 480, startPoint y: 368, endPoint x: 414, endPoint y: 369, distance: 66.0
click at [414, 369] on div "Product Type * Document: Paper document generated internally by Syneos, a clien…" at bounding box center [756, 390] width 686 height 184
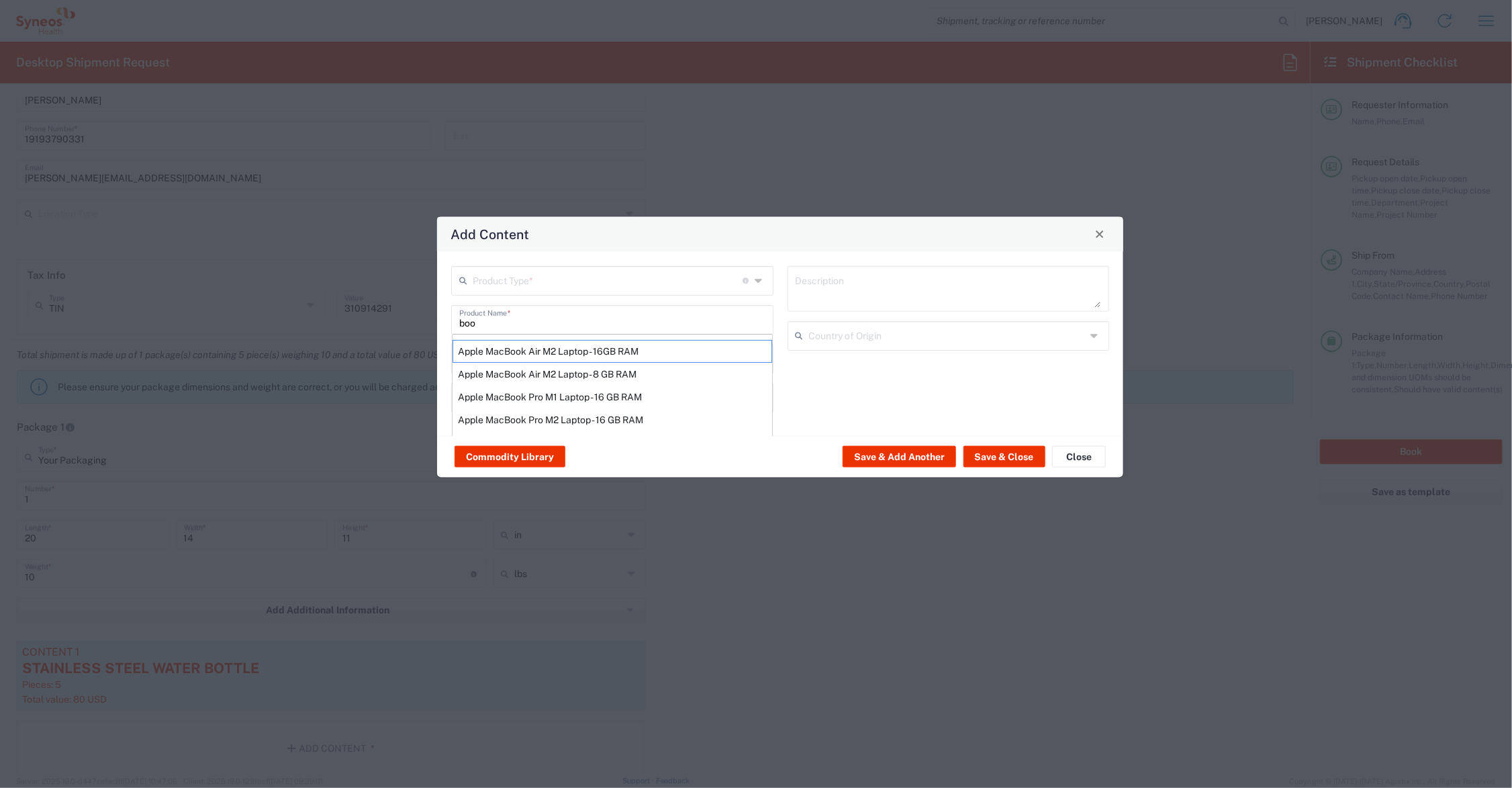
drag, startPoint x: 699, startPoint y: 270, endPoint x: 723, endPoint y: 223, distance: 52.8
click at [723, 223] on div "Add Content" at bounding box center [780, 233] width 686 height 35
drag, startPoint x: 483, startPoint y: 319, endPoint x: 453, endPoint y: 317, distance: 30.1
click at [453, 317] on div "boo Product Name * Apple MacBook Air M2 Laptop - 16GB RAM Apple MacBook Air M2 …" at bounding box center [612, 319] width 322 height 30
click at [569, 348] on div "INSULATED COOLER BAG" at bounding box center [612, 350] width 320 height 23
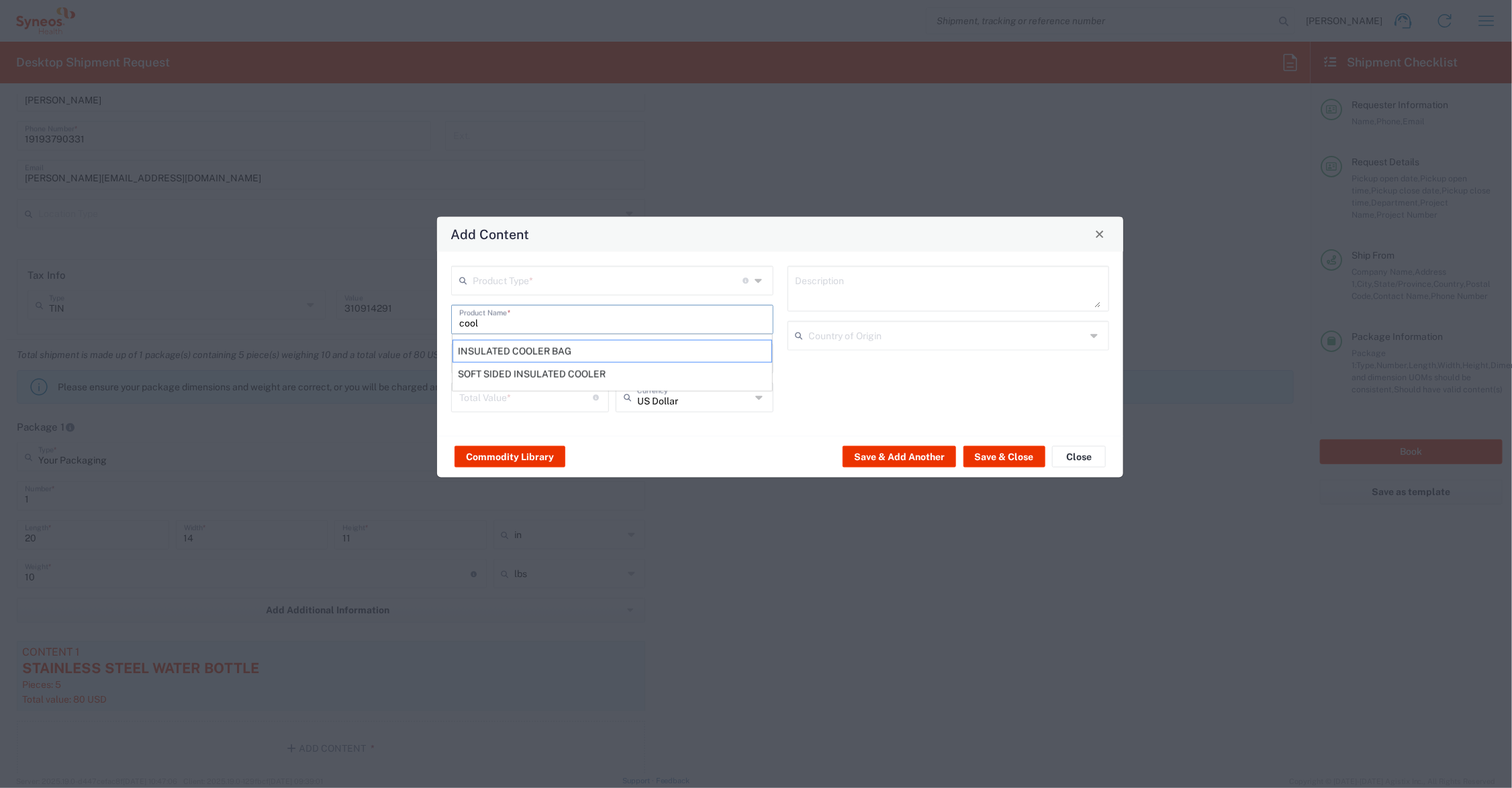
type input "INSULATED COOLER BAG"
type input "1"
type textarea "SYNTHETIC MATERIALS"
type input "China"
drag, startPoint x: 492, startPoint y: 367, endPoint x: 451, endPoint y: 364, distance: 41.1
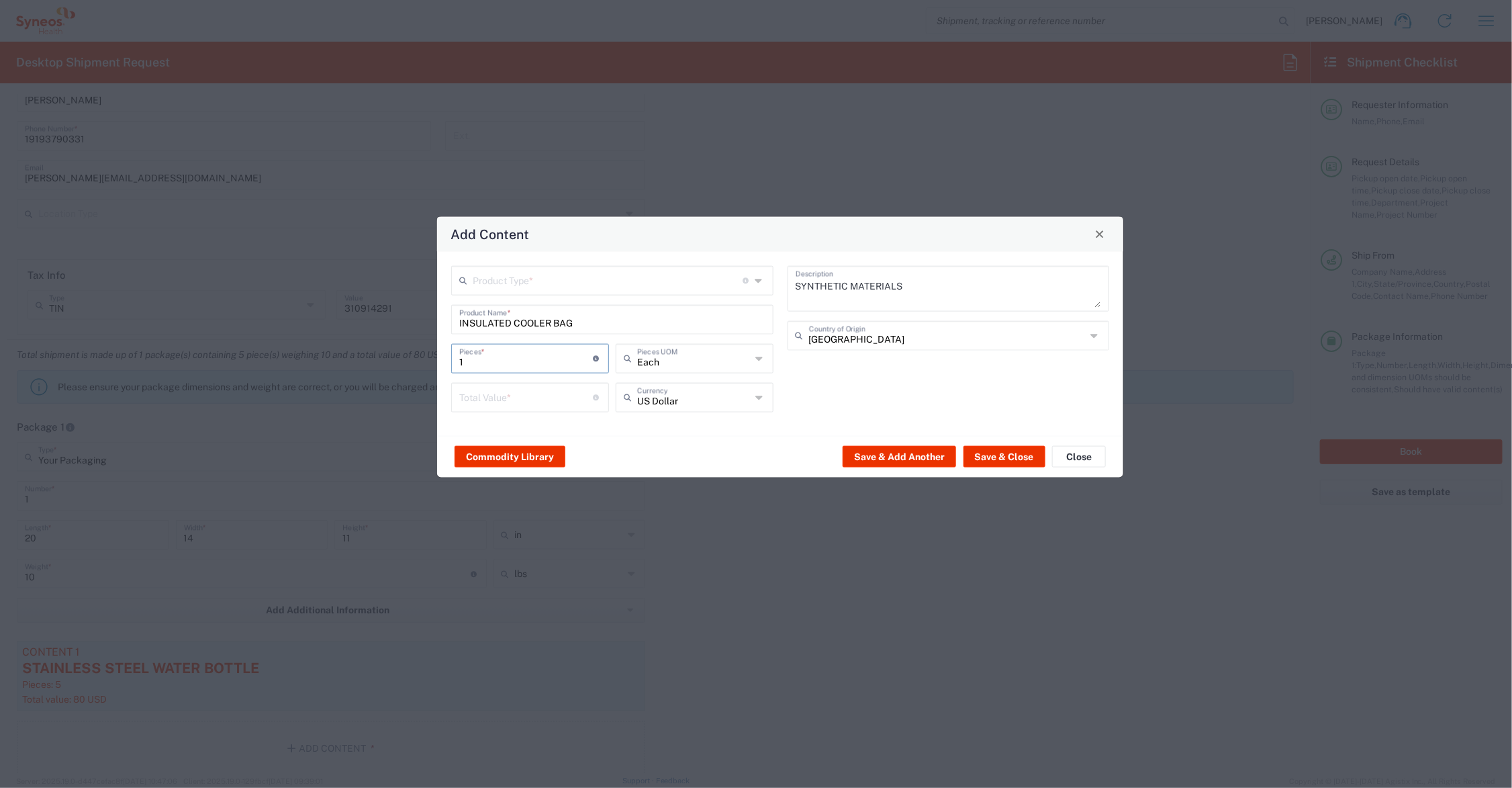
click at [451, 364] on div "1 Pieces * Number of pieces inside all the packages" at bounding box center [530, 358] width 158 height 30
type input "5"
click at [485, 395] on input "number" at bounding box center [526, 396] width 135 height 23
type input "25.00"
click at [572, 280] on input "text" at bounding box center [607, 279] width 270 height 23
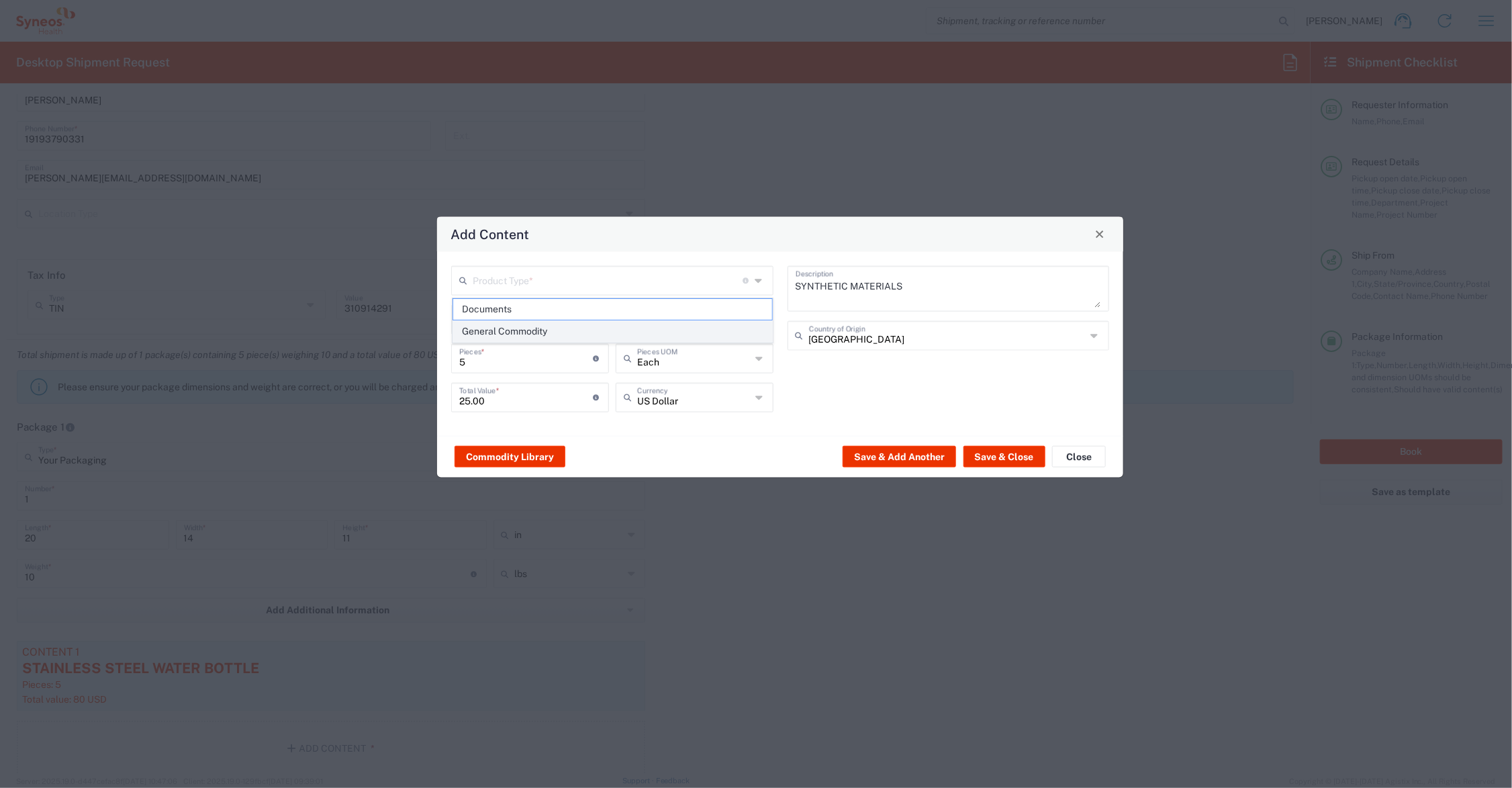
click at [535, 330] on span "General Commodity" at bounding box center [612, 331] width 319 height 21
type input "General Commodity"
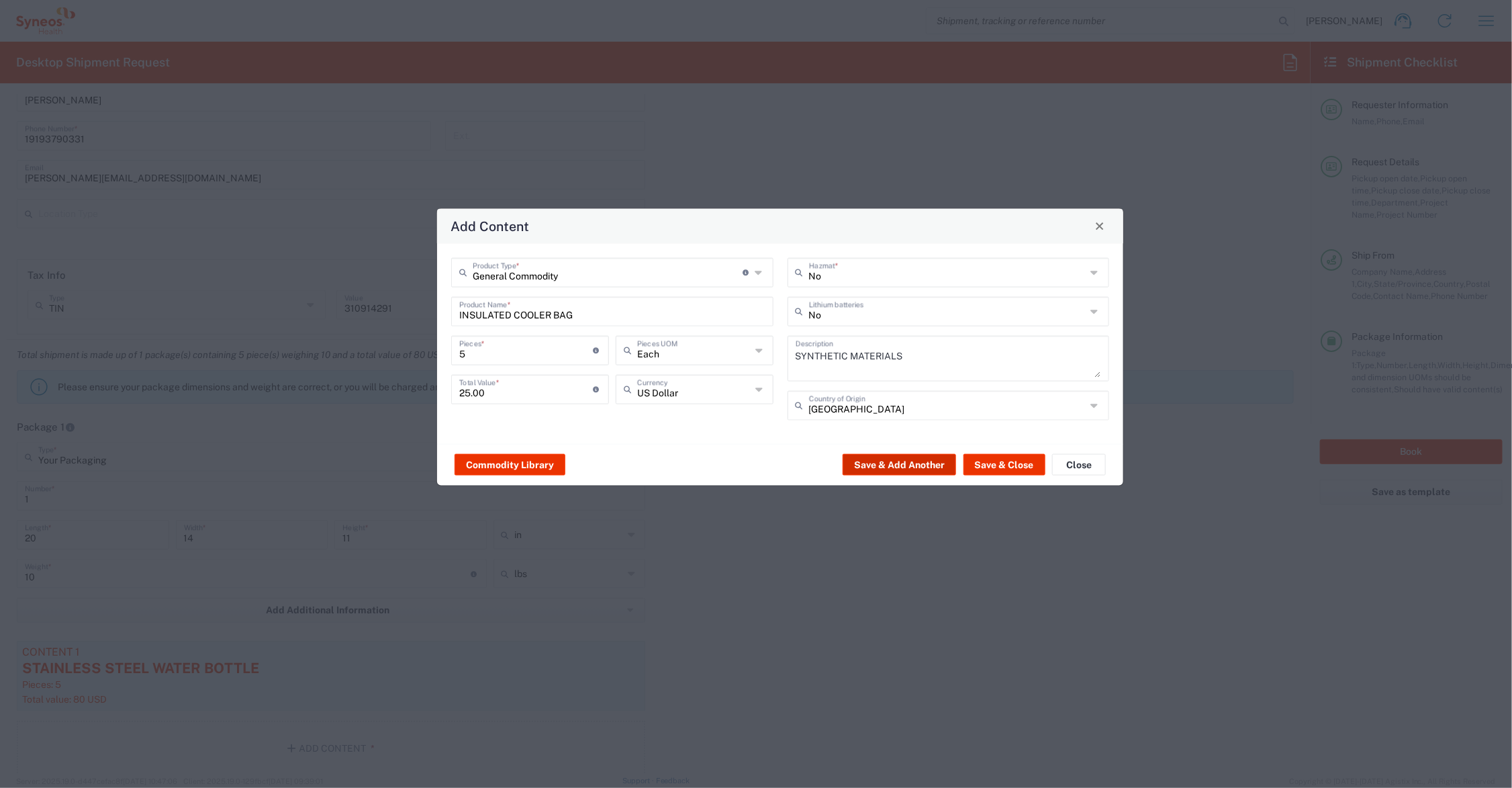
click at [898, 463] on button "Save & Add Another" at bounding box center [899, 464] width 113 height 21
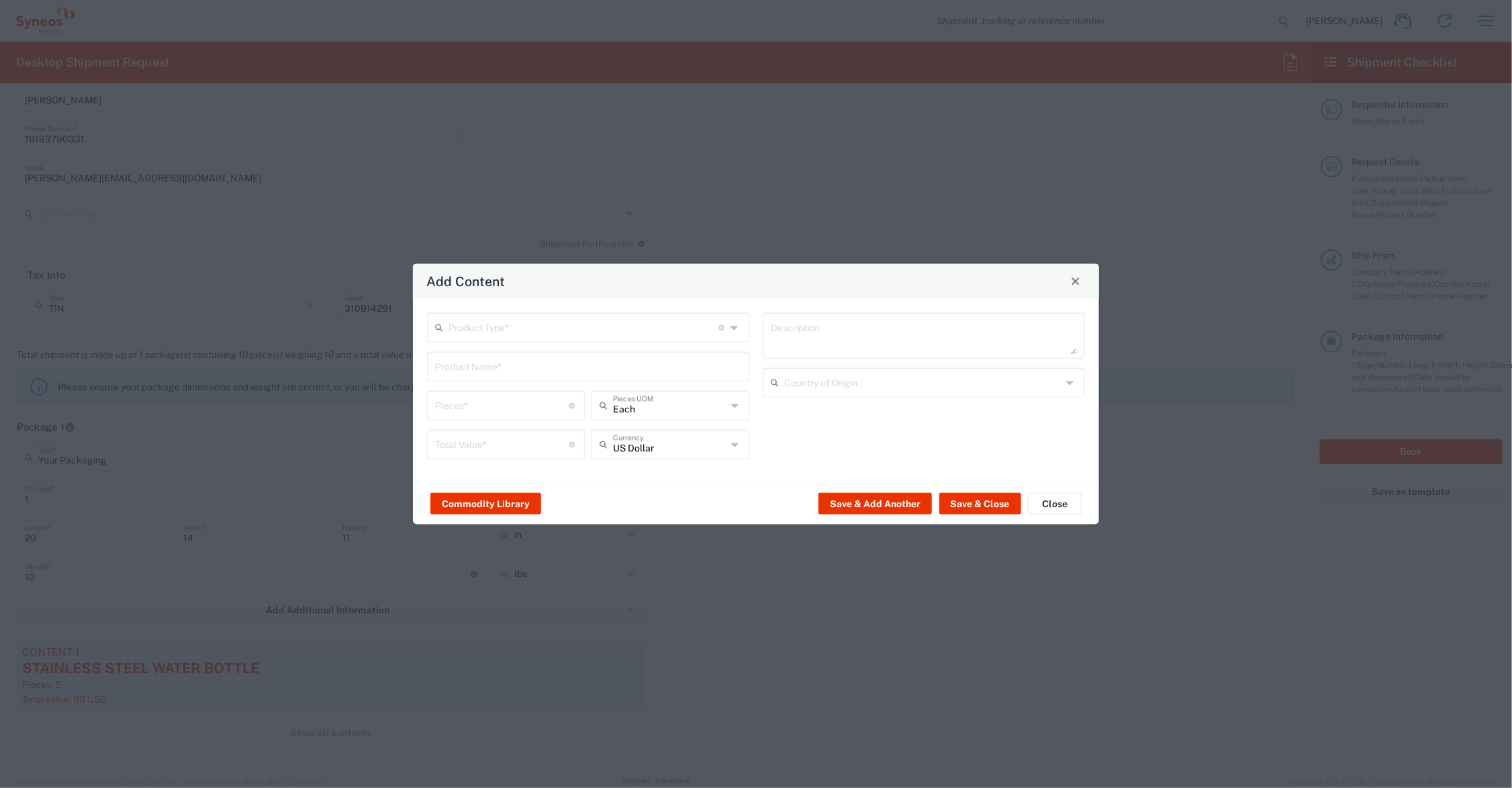
click at [481, 365] on input "text" at bounding box center [587, 365] width 306 height 23
click at [505, 419] on div "Buzzy Bee needle pain relief device" at bounding box center [588, 420] width 320 height 23
type input "Buzzy Bee needle pain relief device"
type input "1"
type input "49.95"
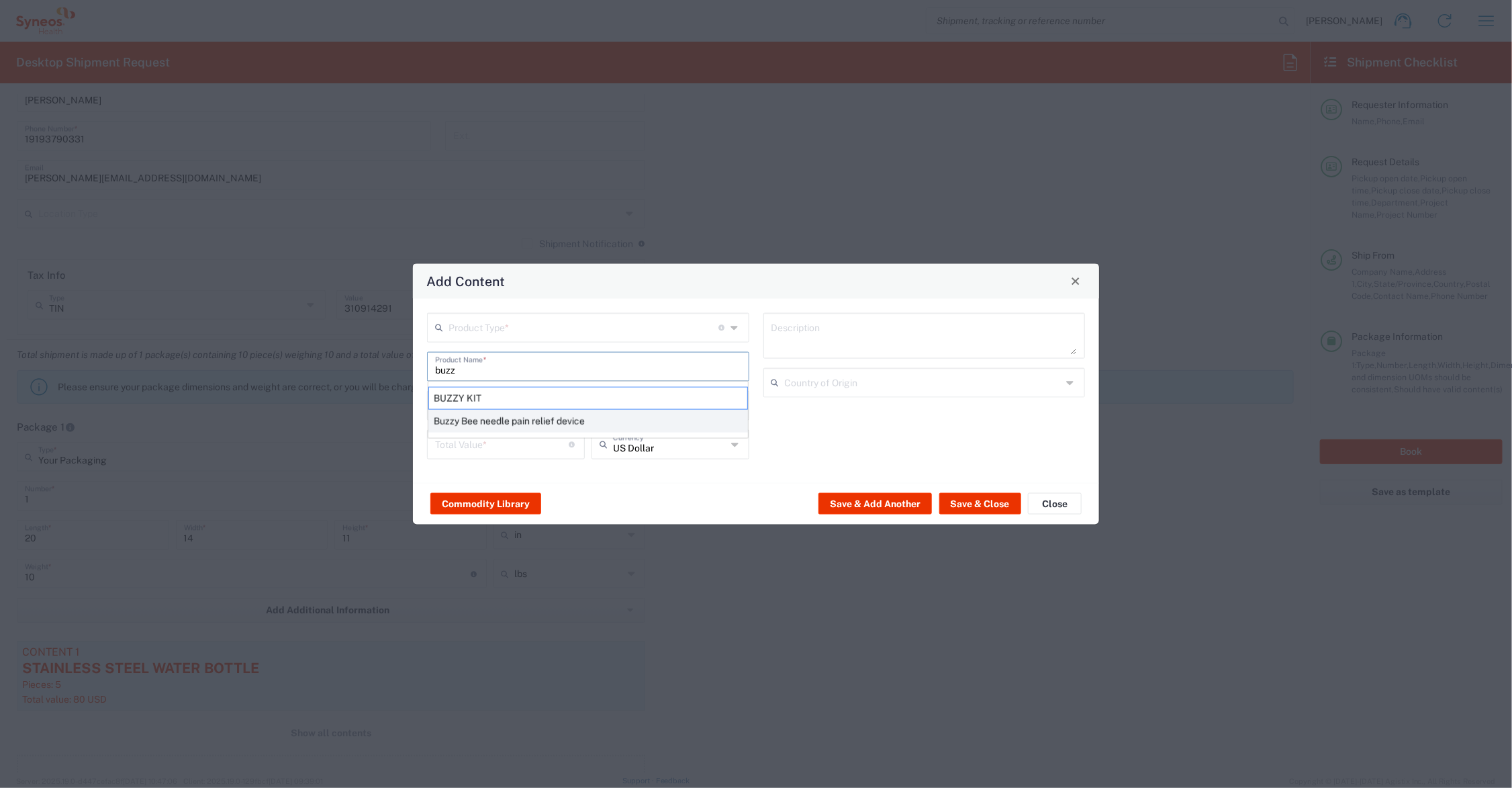
type textarea "Buzzy Bee needle pain relief device"
type input "China"
drag, startPoint x: 451, startPoint y: 405, endPoint x: 415, endPoint y: 401, distance: 36.2
click at [415, 405] on div "Product Type * Document: Paper document generated internally by Syneos, a clien…" at bounding box center [756, 390] width 686 height 184
type input "2"
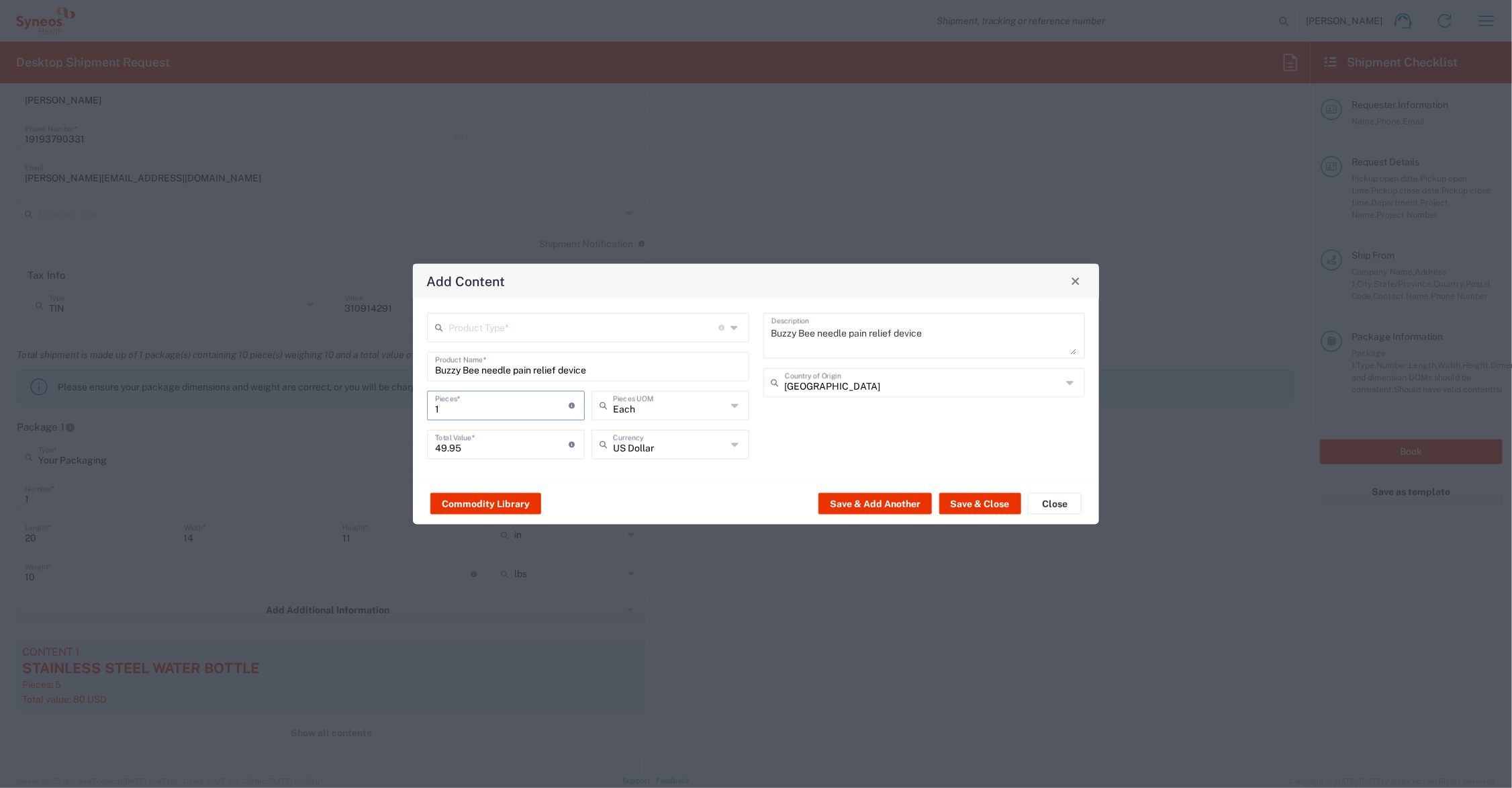
type input "99.9"
type input "2"
drag, startPoint x: 469, startPoint y: 444, endPoint x: 407, endPoint y: 444, distance: 62.0
click at [407, 444] on div "Add Content Product Type * Document: Paper document generated internally by Syn…" at bounding box center [756, 394] width 1512 height 788
type input "2"
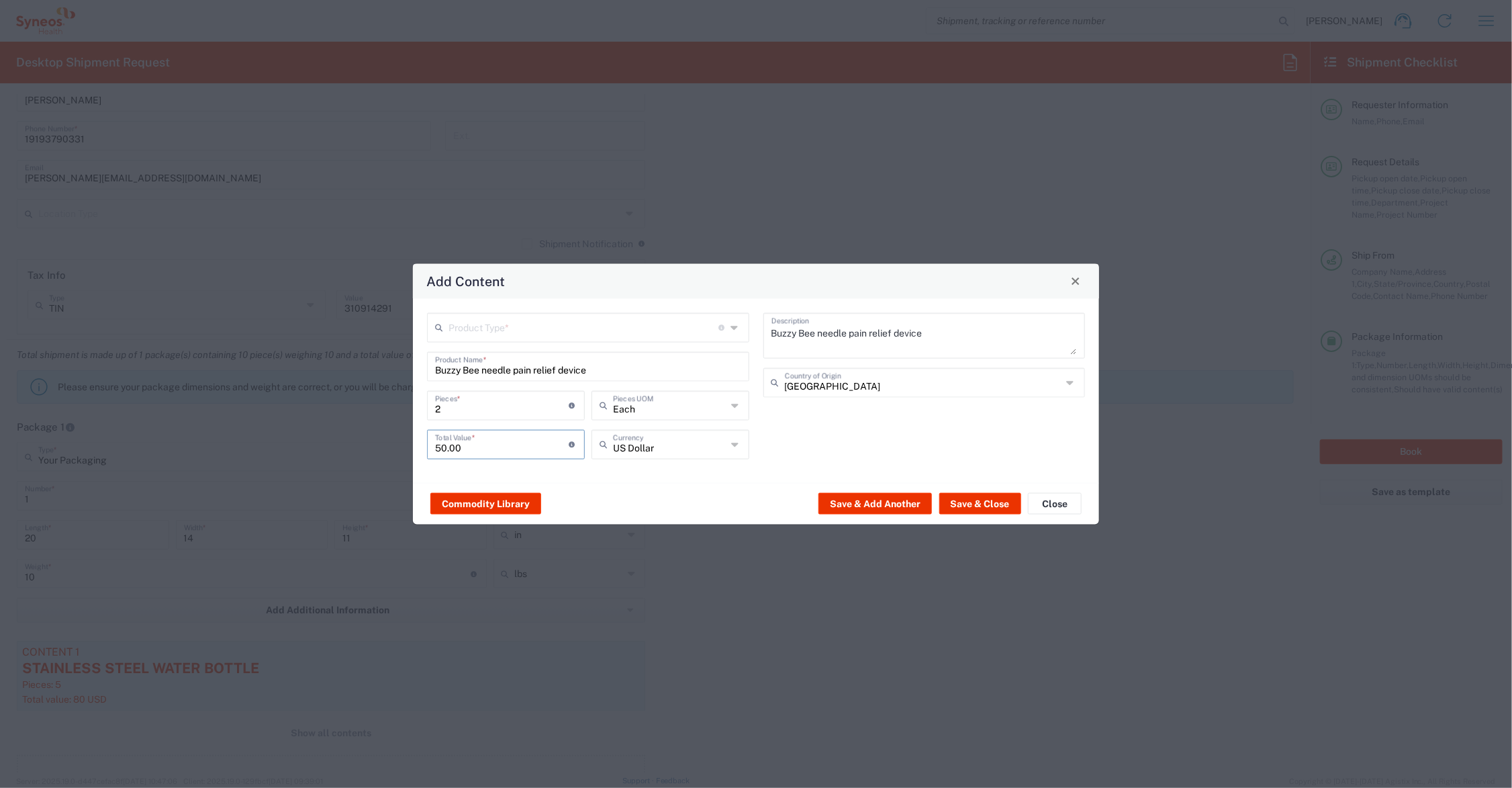
type input "50.00"
click at [519, 326] on input "text" at bounding box center [583, 326] width 270 height 23
click at [514, 373] on span "General Commodity" at bounding box center [588, 378] width 319 height 21
type input "General Commodity"
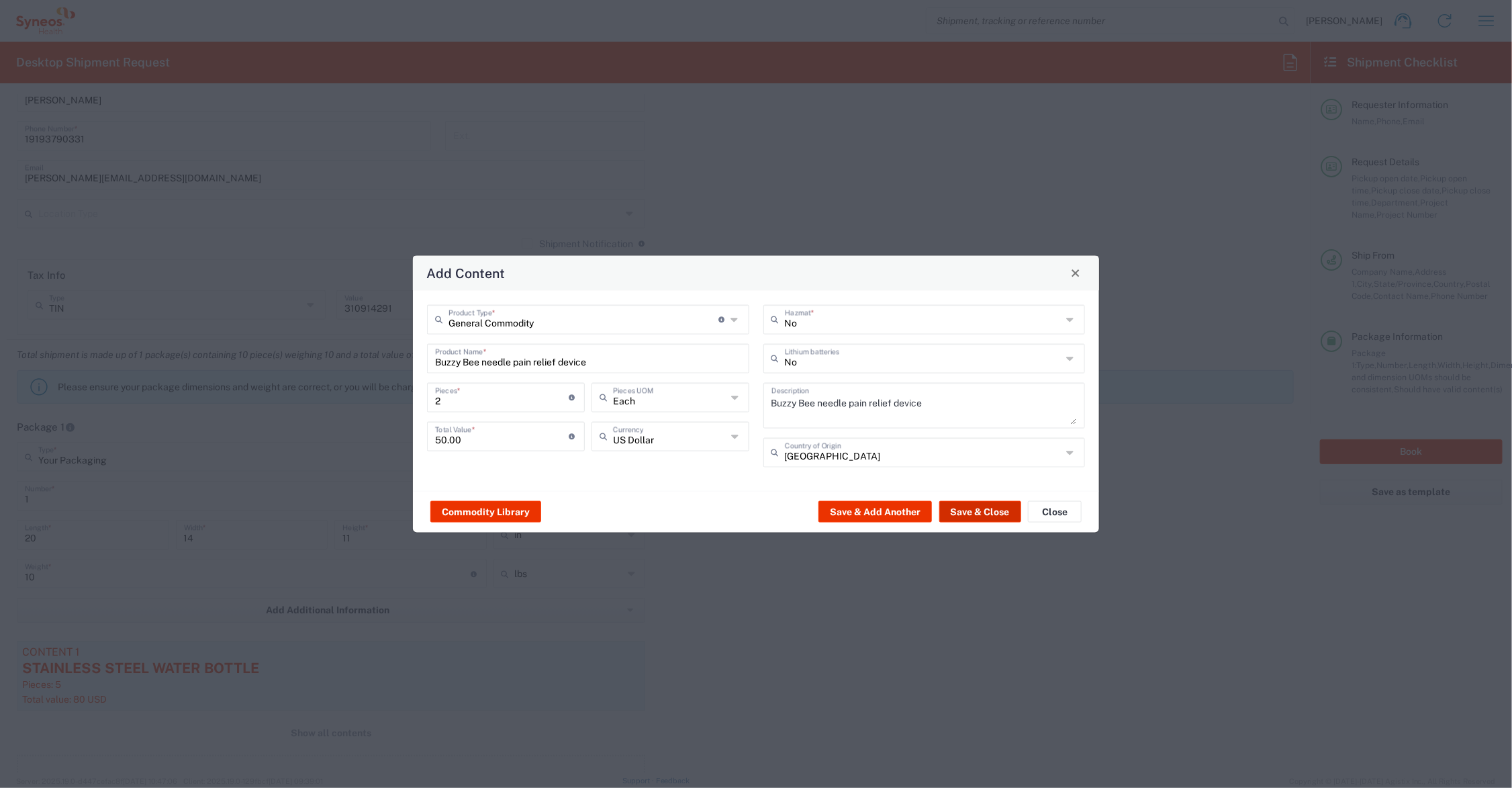
click at [971, 512] on button "Save & Close" at bounding box center [980, 511] width 82 height 21
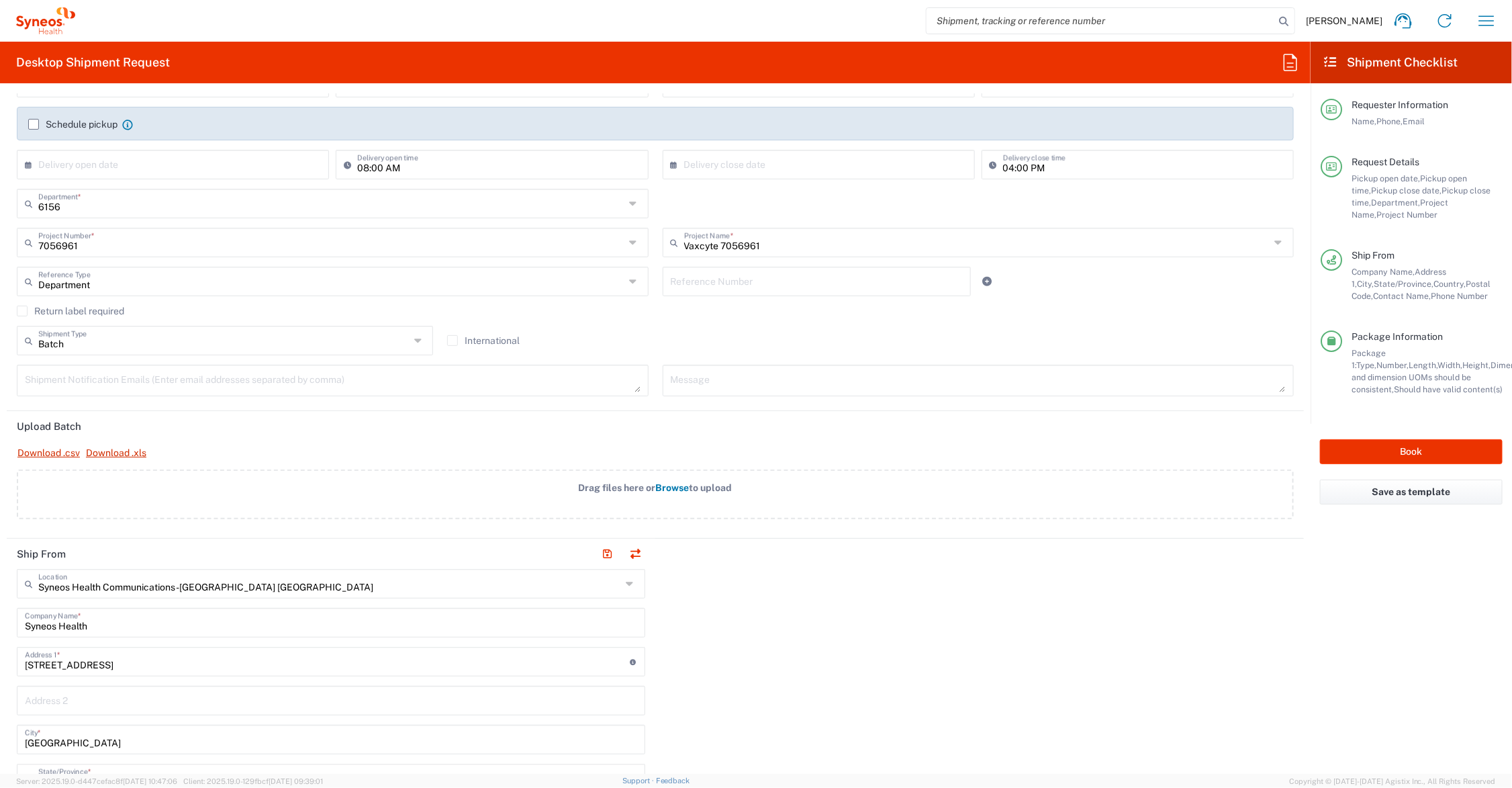
scroll to position [168, 0]
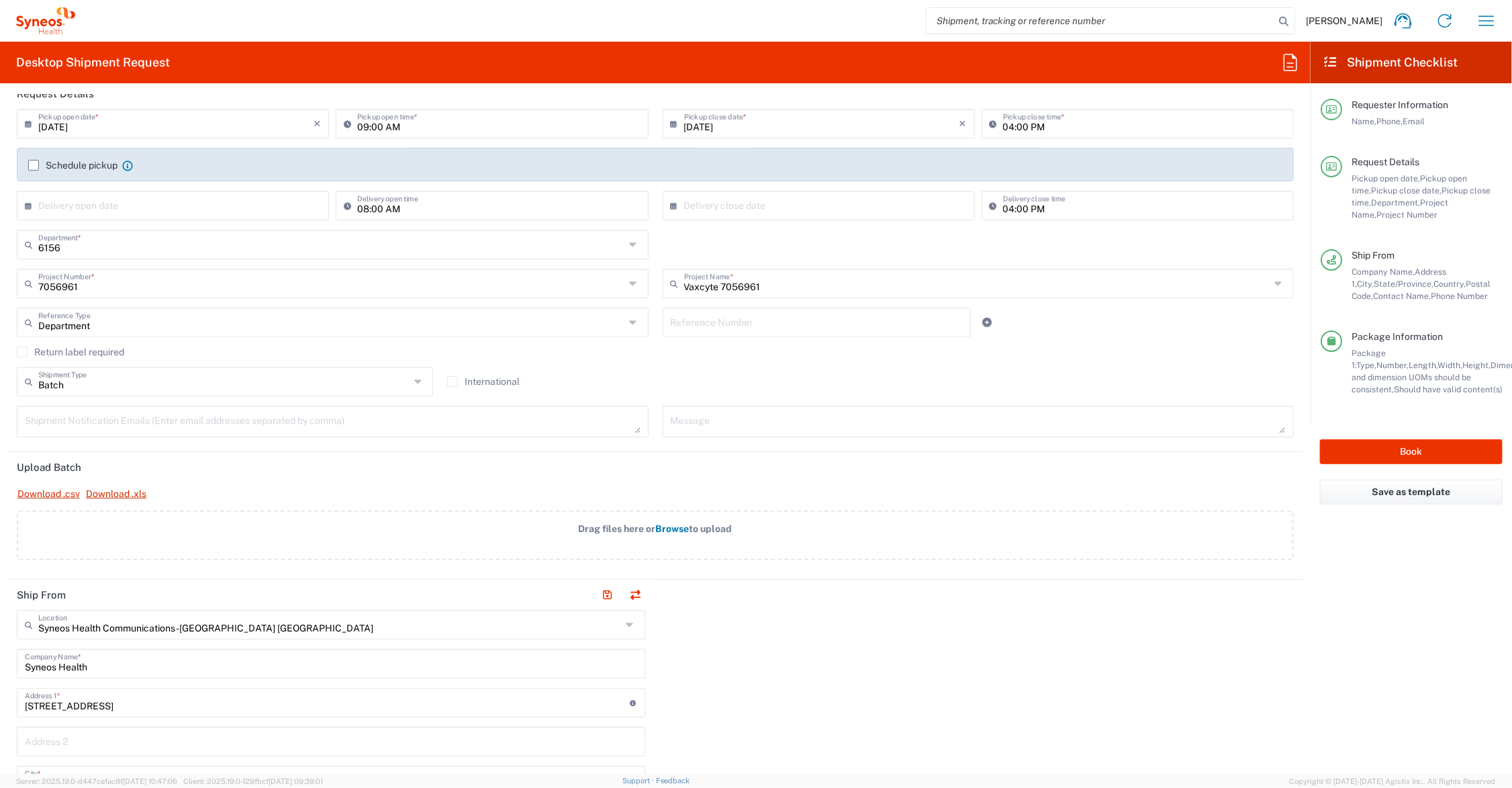
click at [666, 527] on span "Browse" at bounding box center [673, 529] width 34 height 11
click at [0, 0] on input "Drag files here or Browse to upload" at bounding box center [0, 0] width 0 height 0
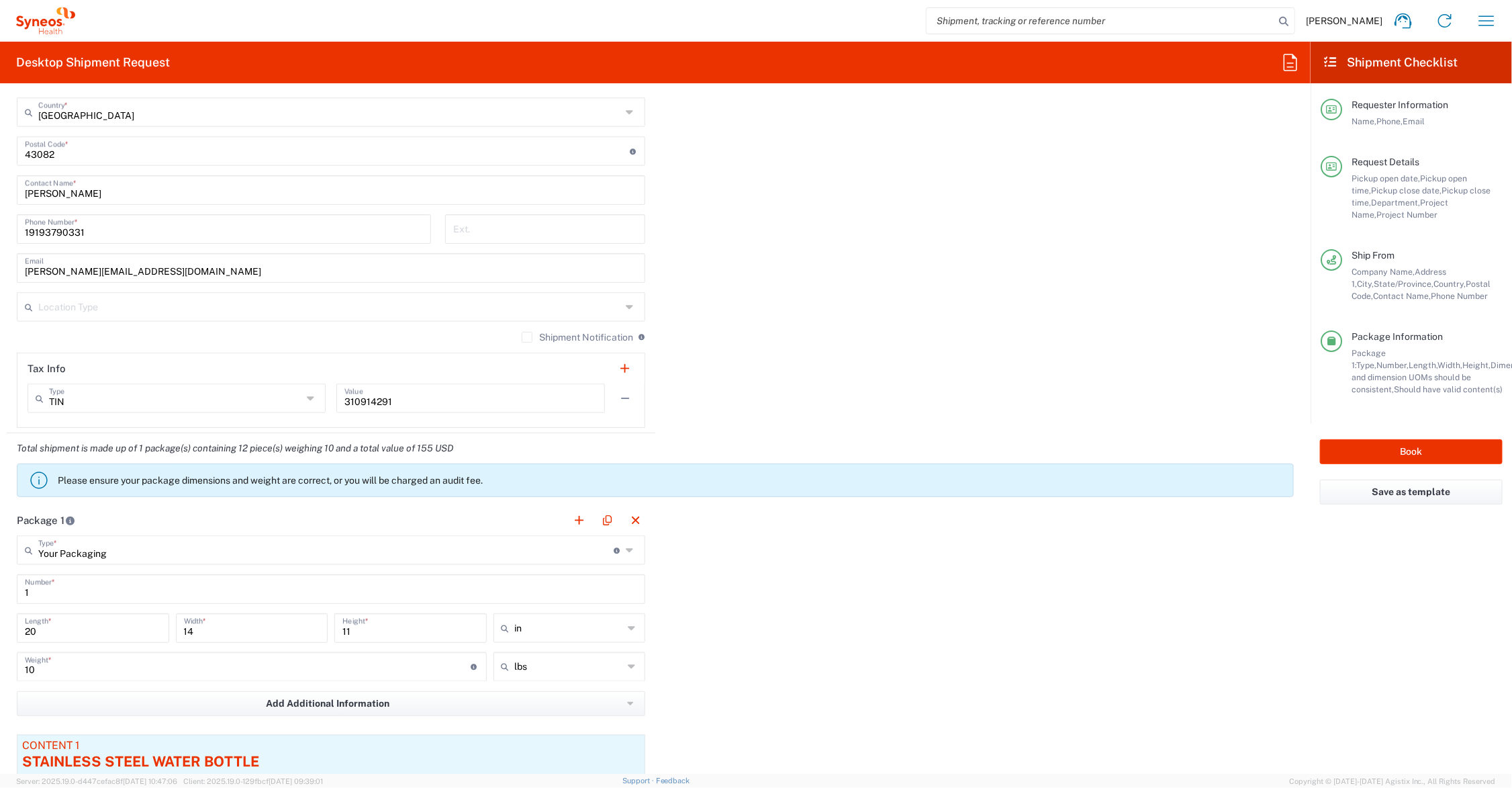
scroll to position [1007, 0]
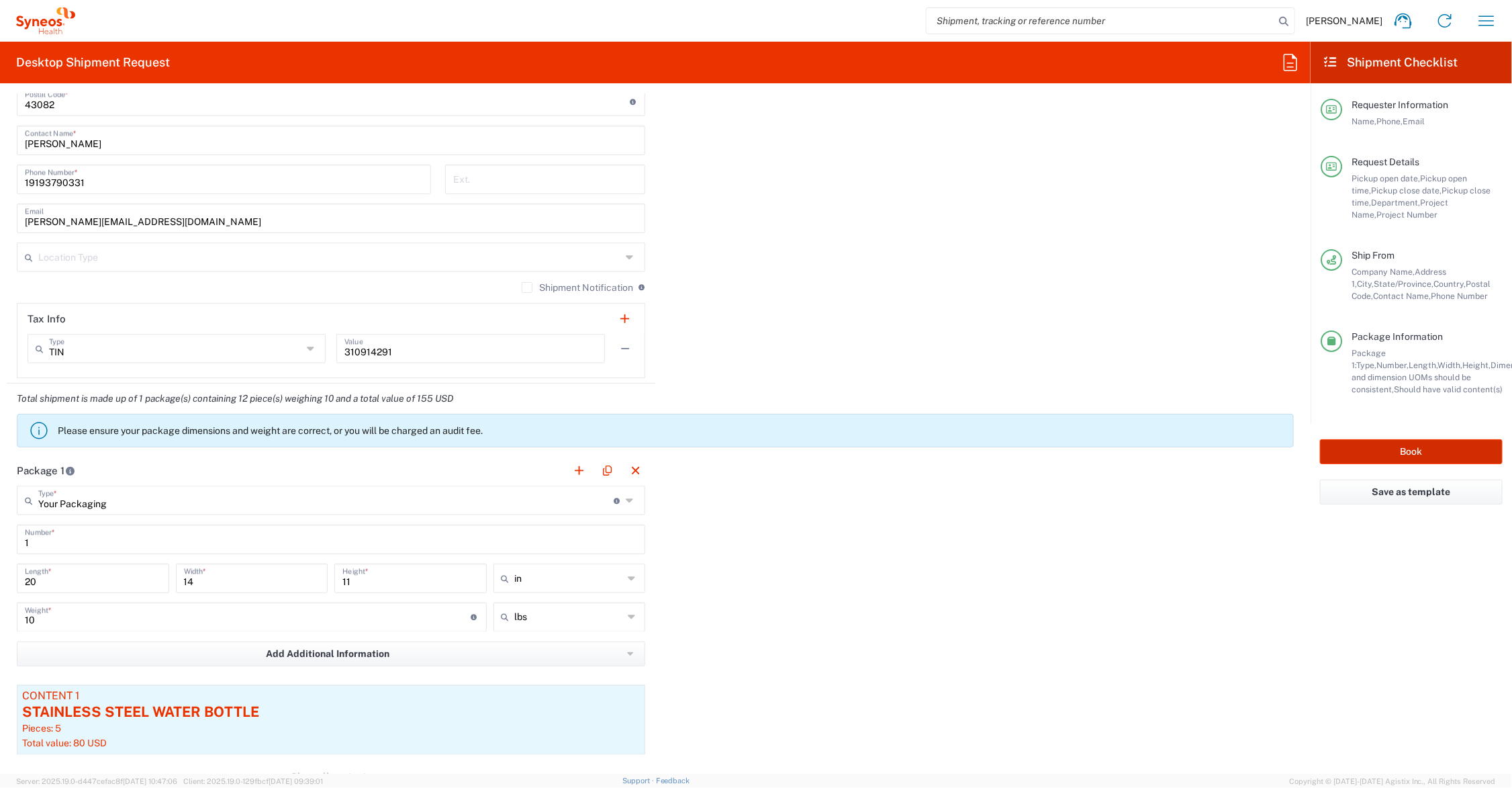
click at [1374, 452] on button "Book" at bounding box center [1410, 452] width 182 height 25
type input "6156"
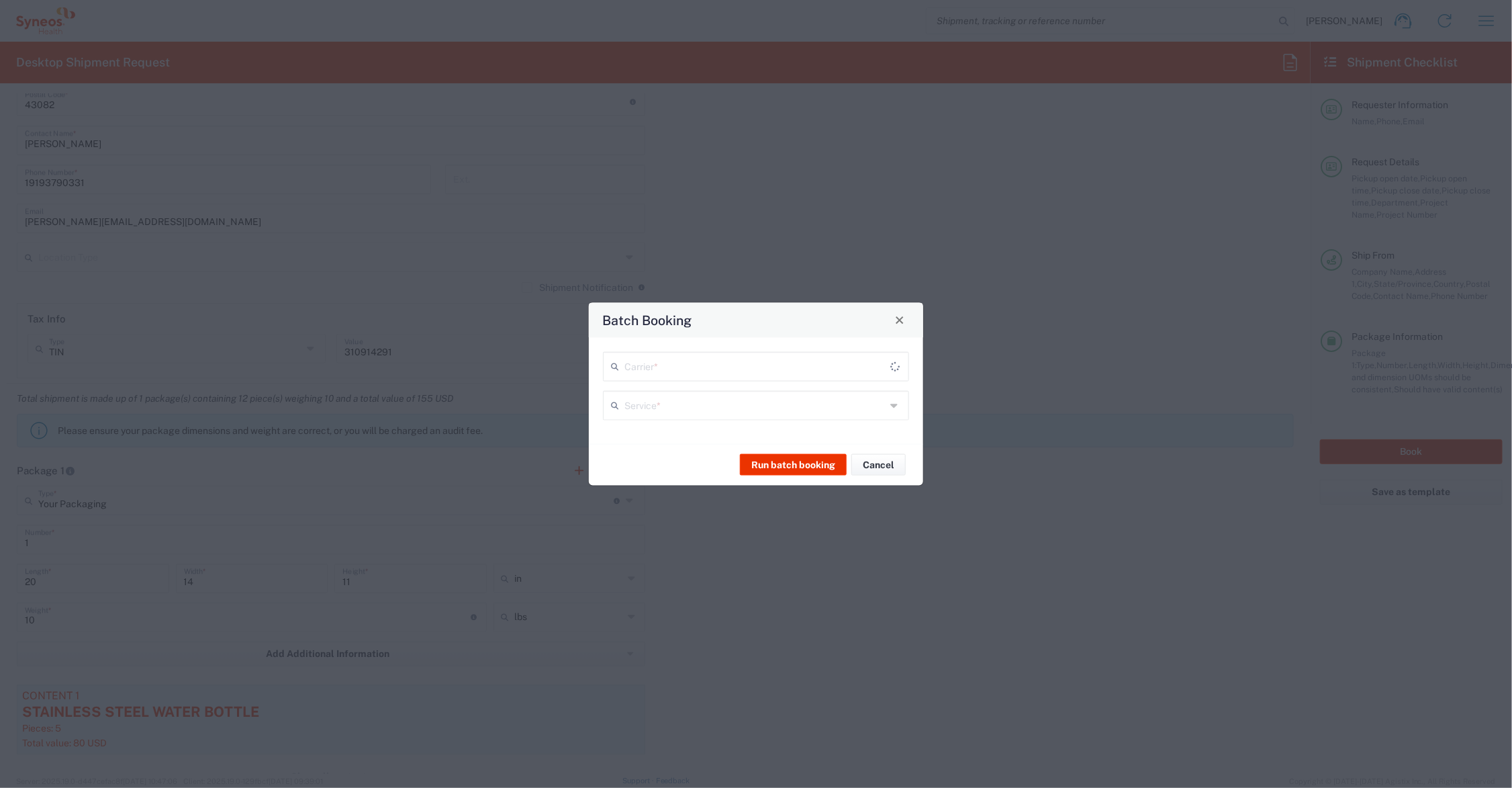
type input "Vaxcyte 7056961"
click at [742, 372] on input "text" at bounding box center [755, 365] width 261 height 23
click at [718, 421] on span "UPS" at bounding box center [756, 417] width 303 height 21
type input "UPS"
click at [717, 408] on input "text" at bounding box center [755, 404] width 261 height 23
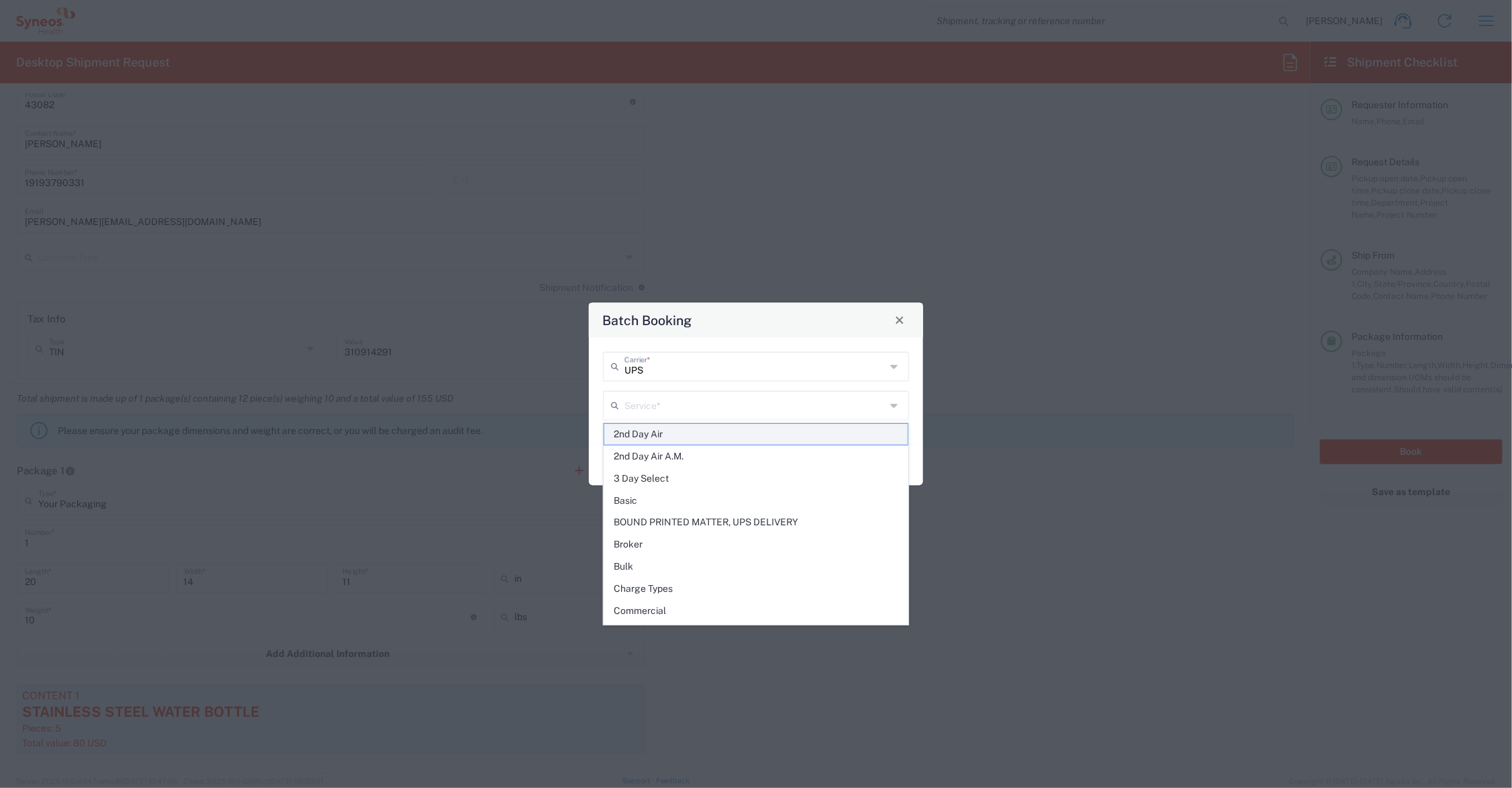
click at [649, 434] on span "2nd Day Air" at bounding box center [756, 434] width 303 height 21
type input "2nd Day Air"
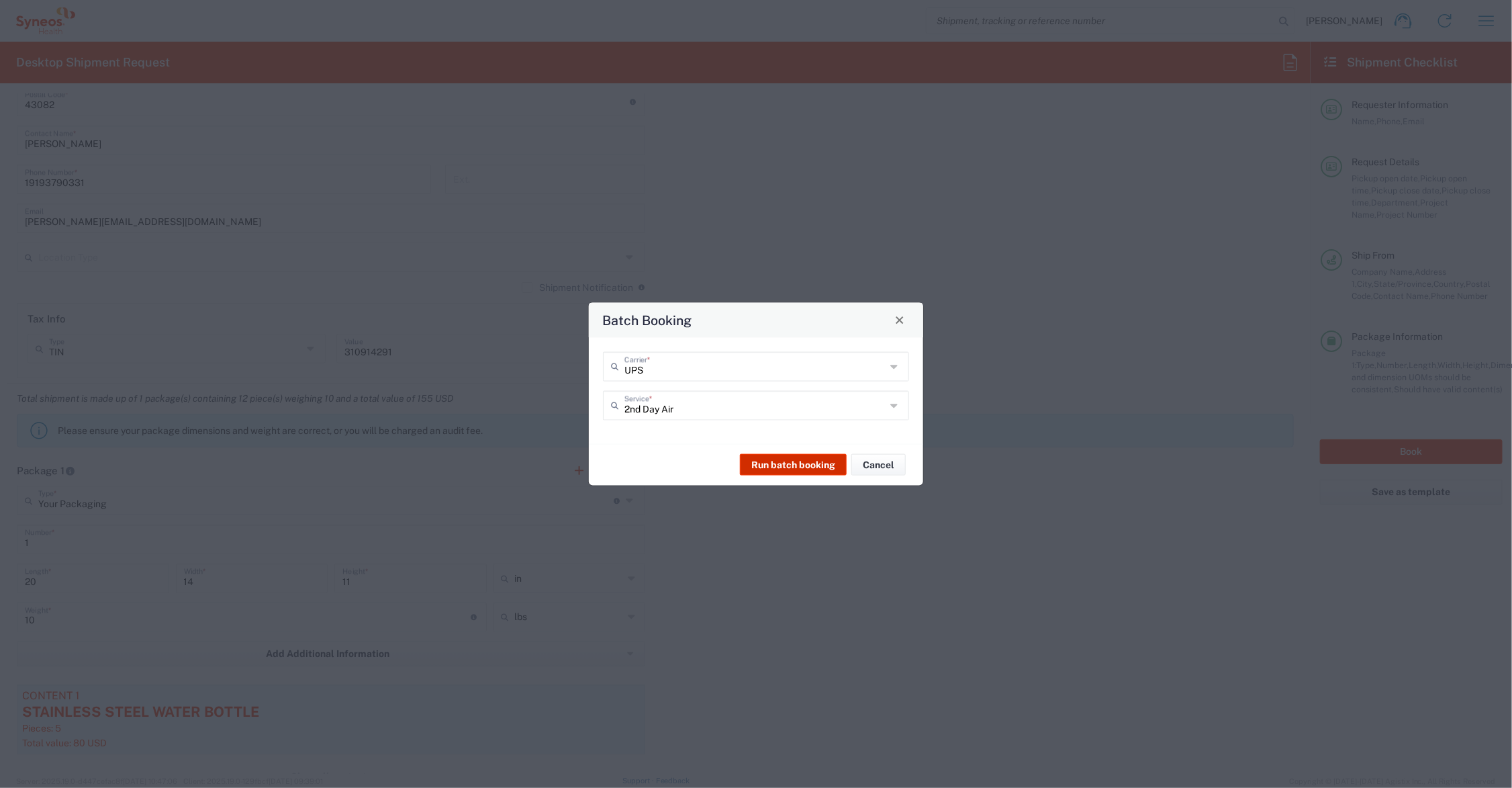
click at [797, 463] on button "Run batch booking" at bounding box center [793, 464] width 106 height 21
